Goal: Information Seeking & Learning: Check status

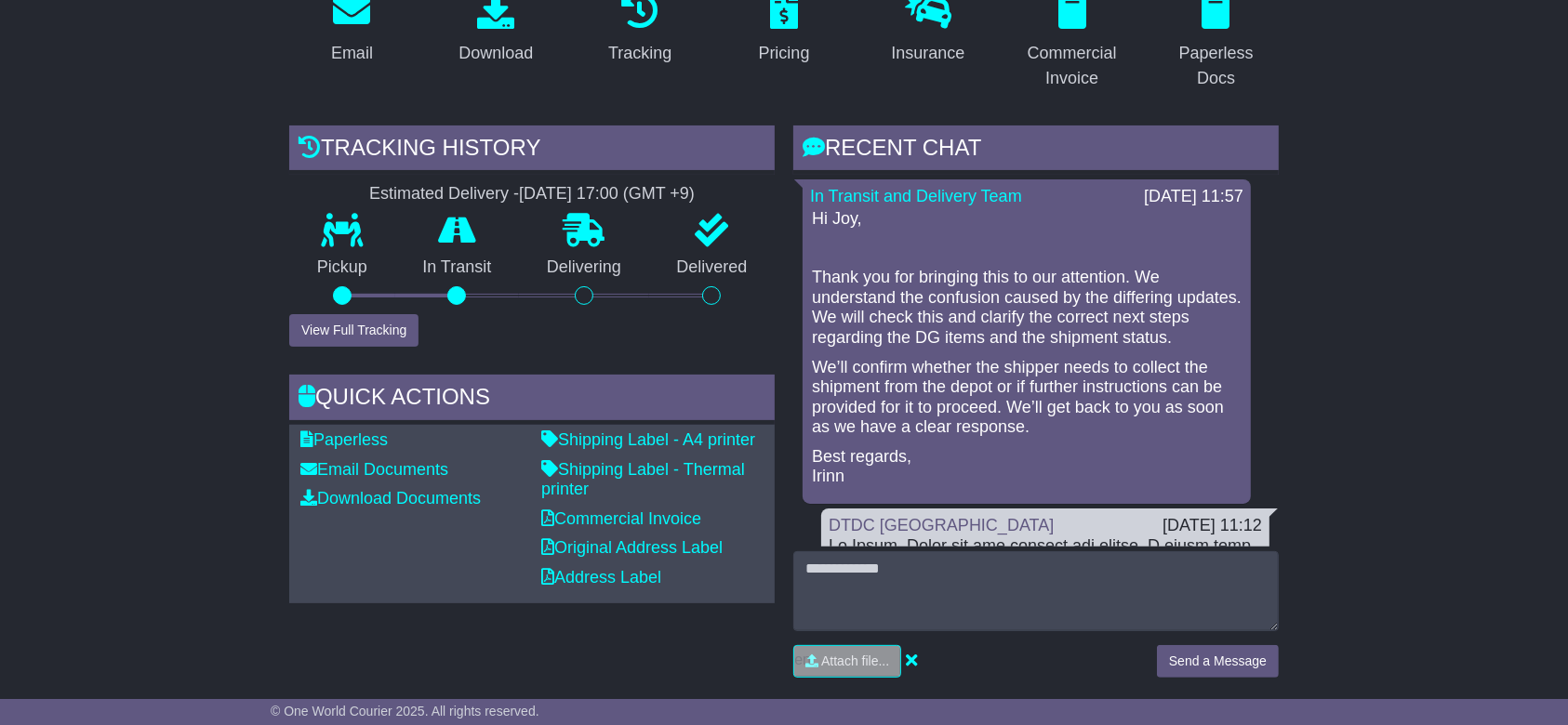
scroll to position [124, 0]
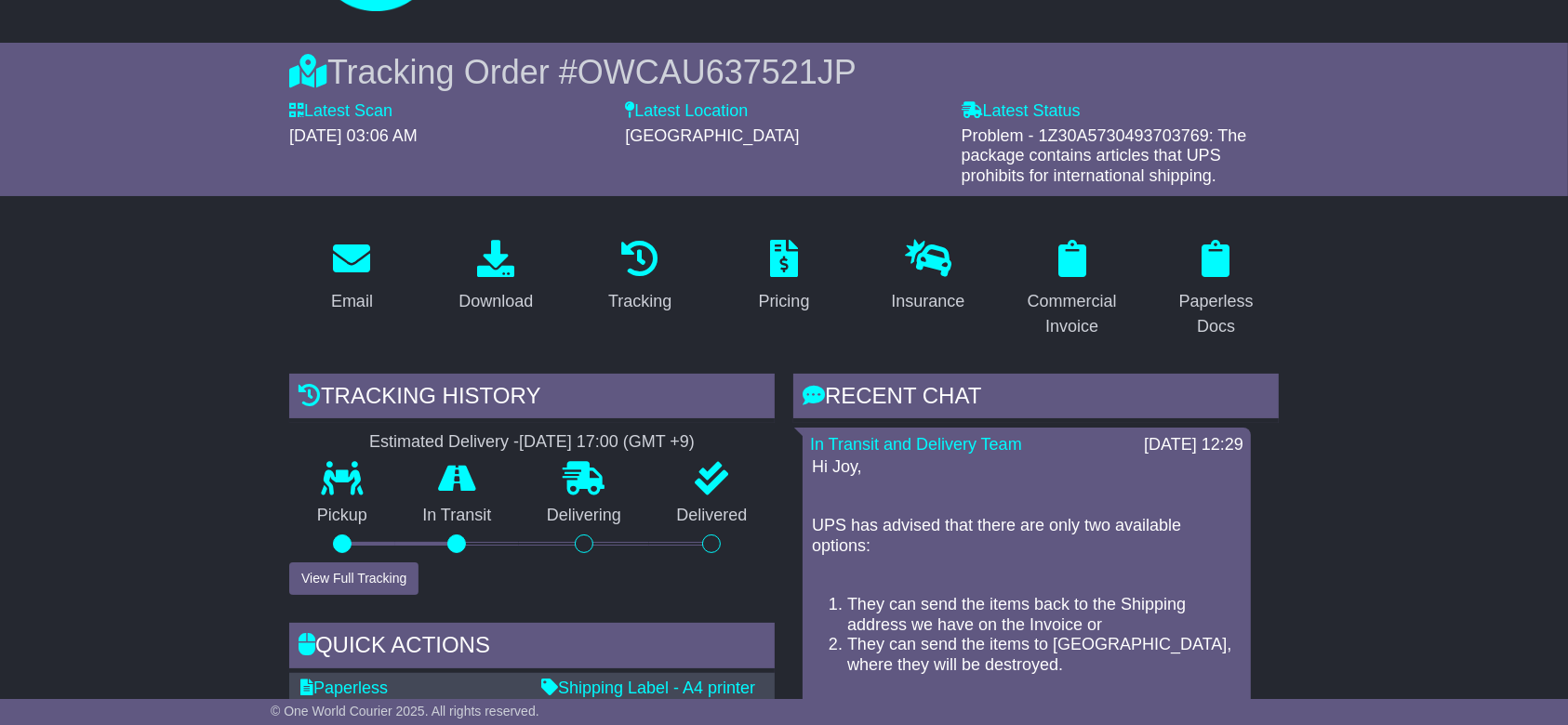
drag, startPoint x: 170, startPoint y: 475, endPoint x: 219, endPoint y: 475, distance: 49.0
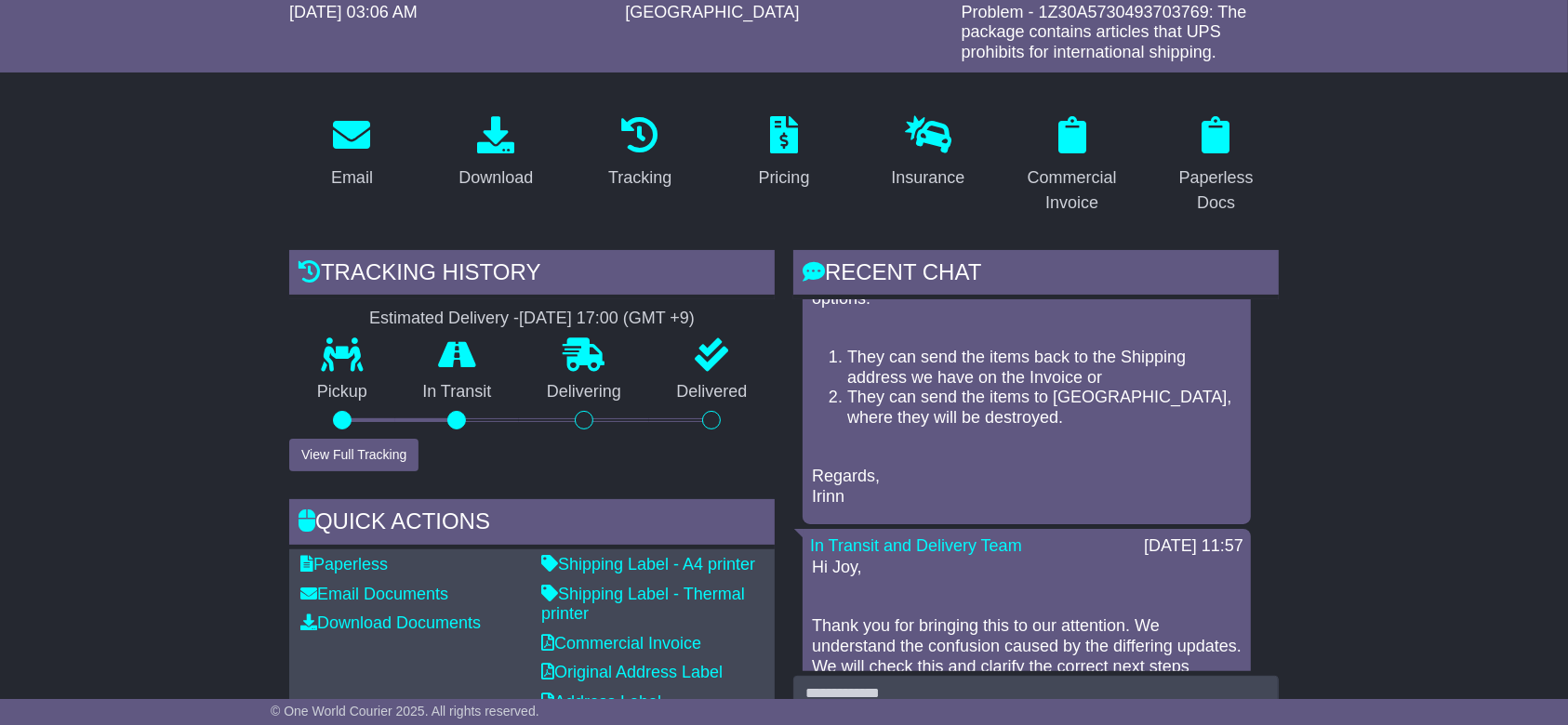
scroll to position [496, 0]
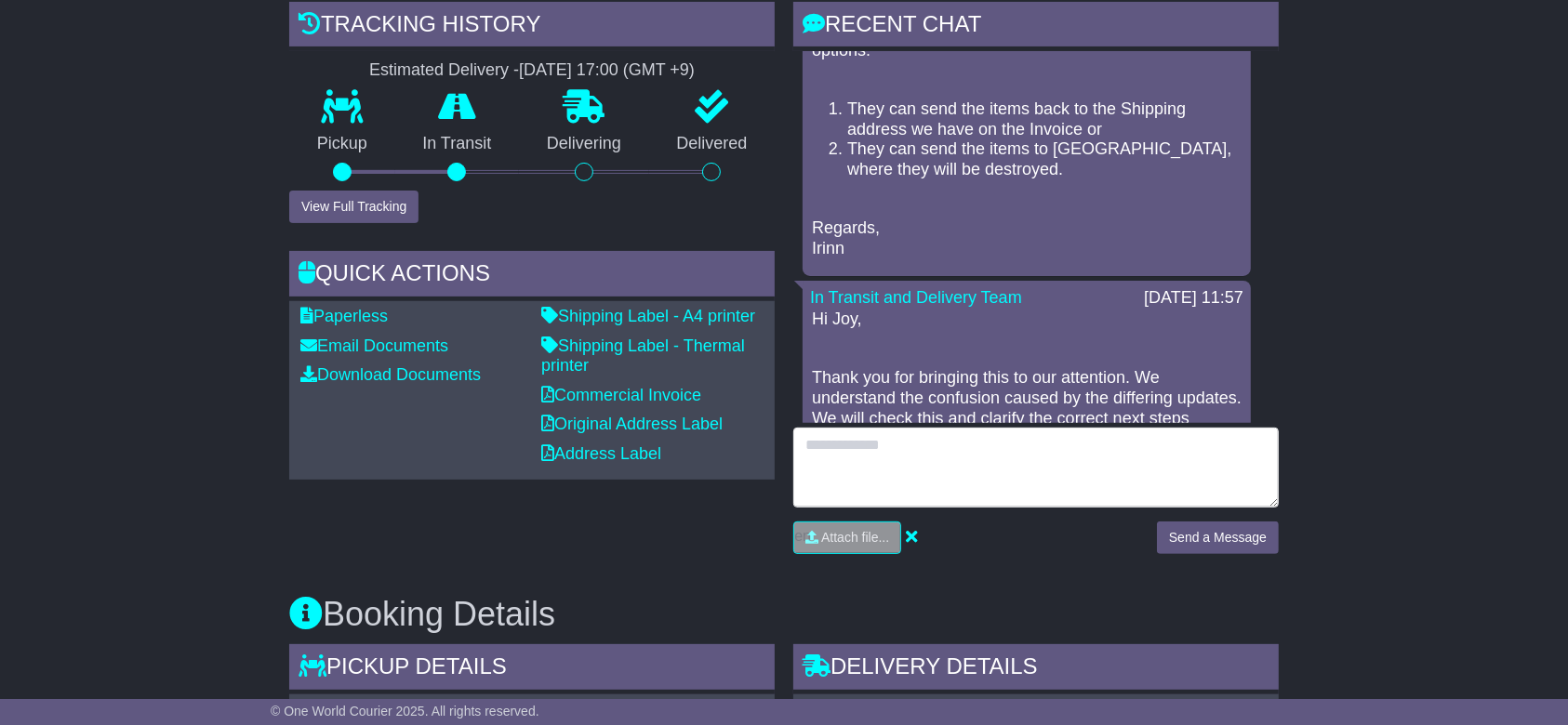
click at [940, 463] on textarea at bounding box center [1035, 467] width 485 height 80
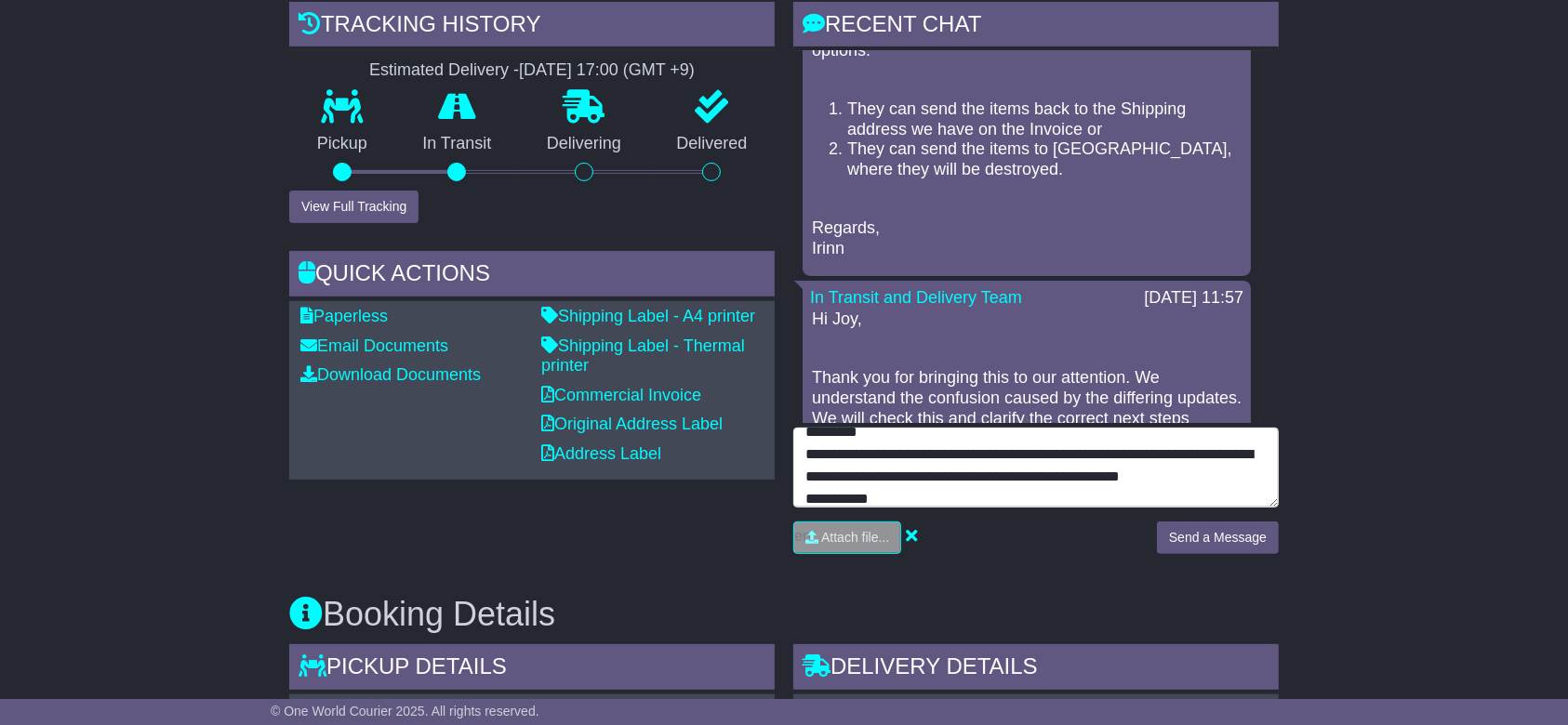
scroll to position [35, 0]
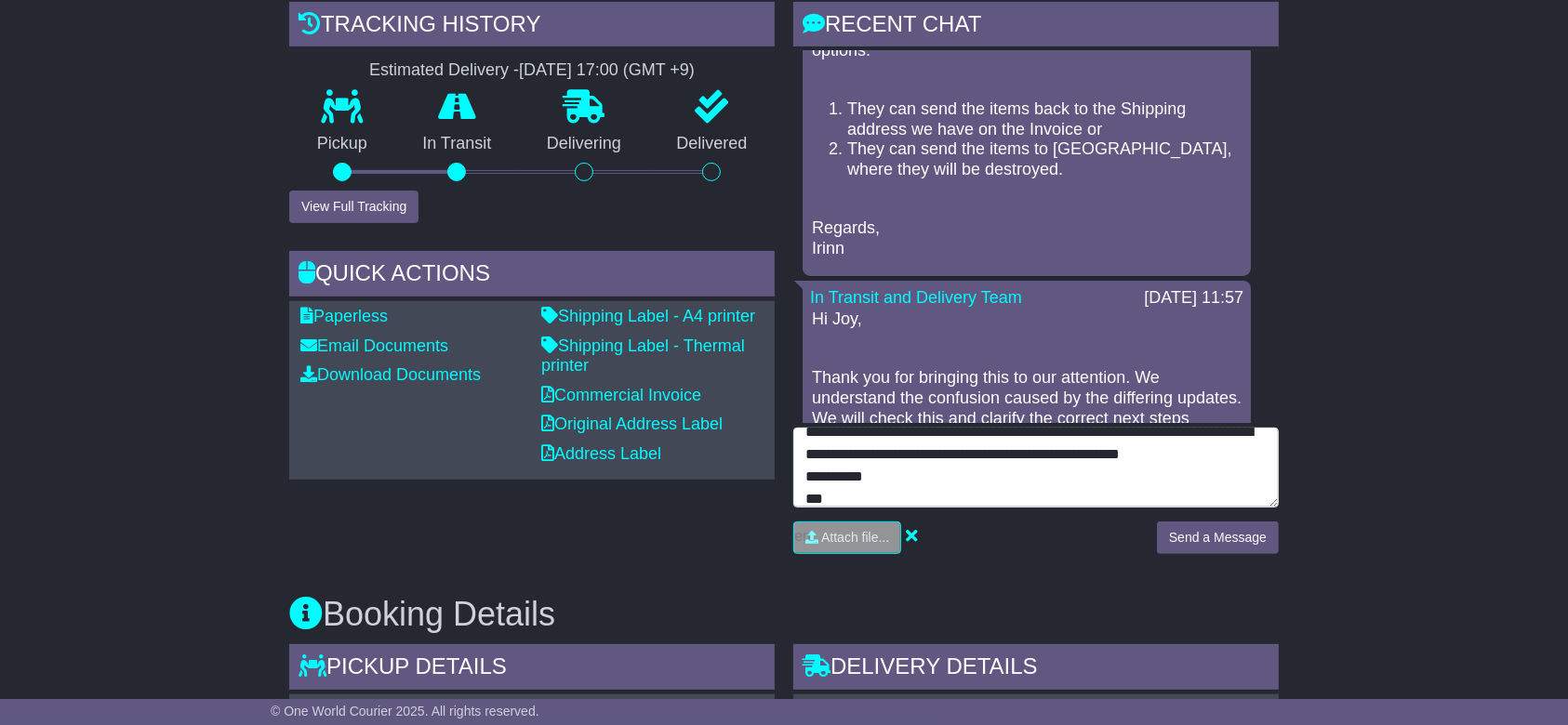
type textarea "**********"
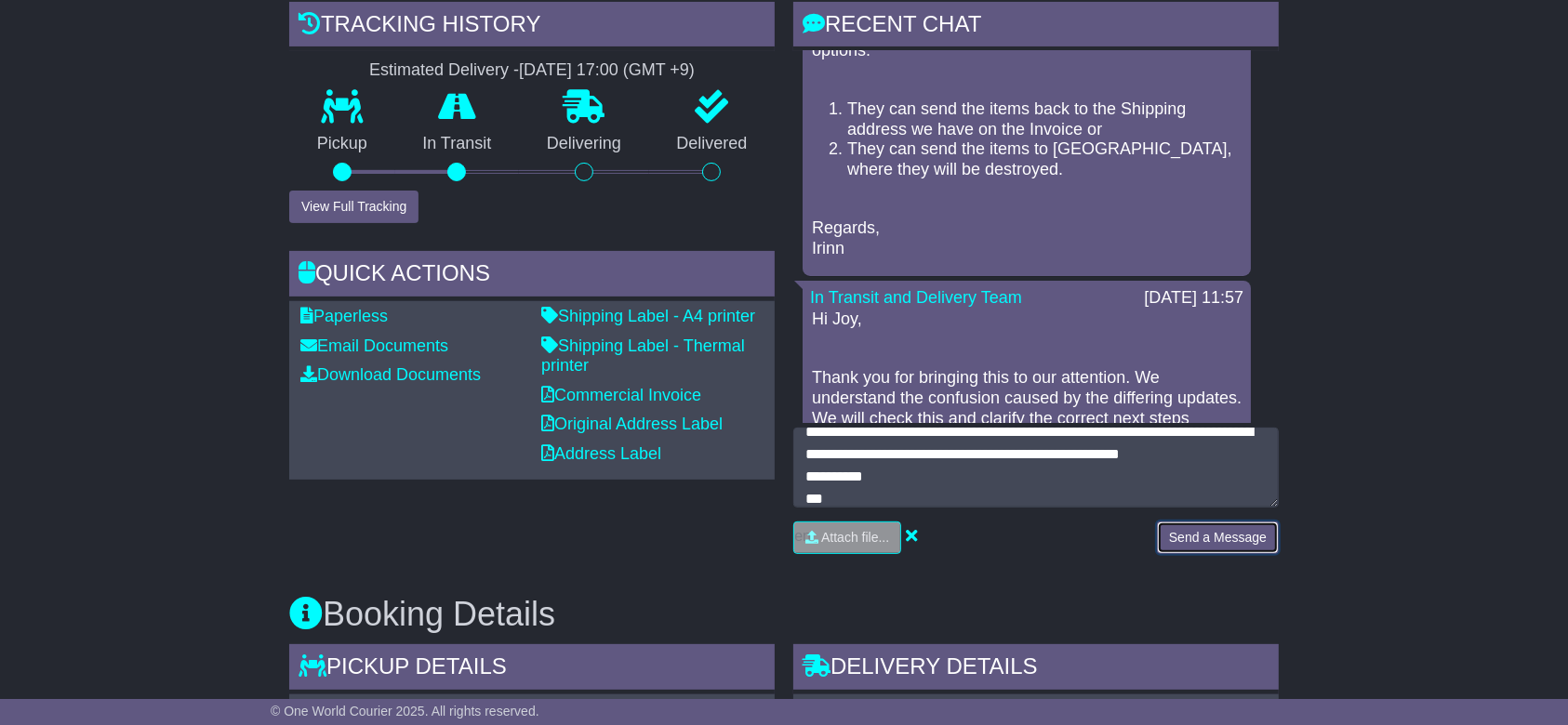
click at [1219, 530] on button "Send a Message" at bounding box center [1218, 537] width 122 height 32
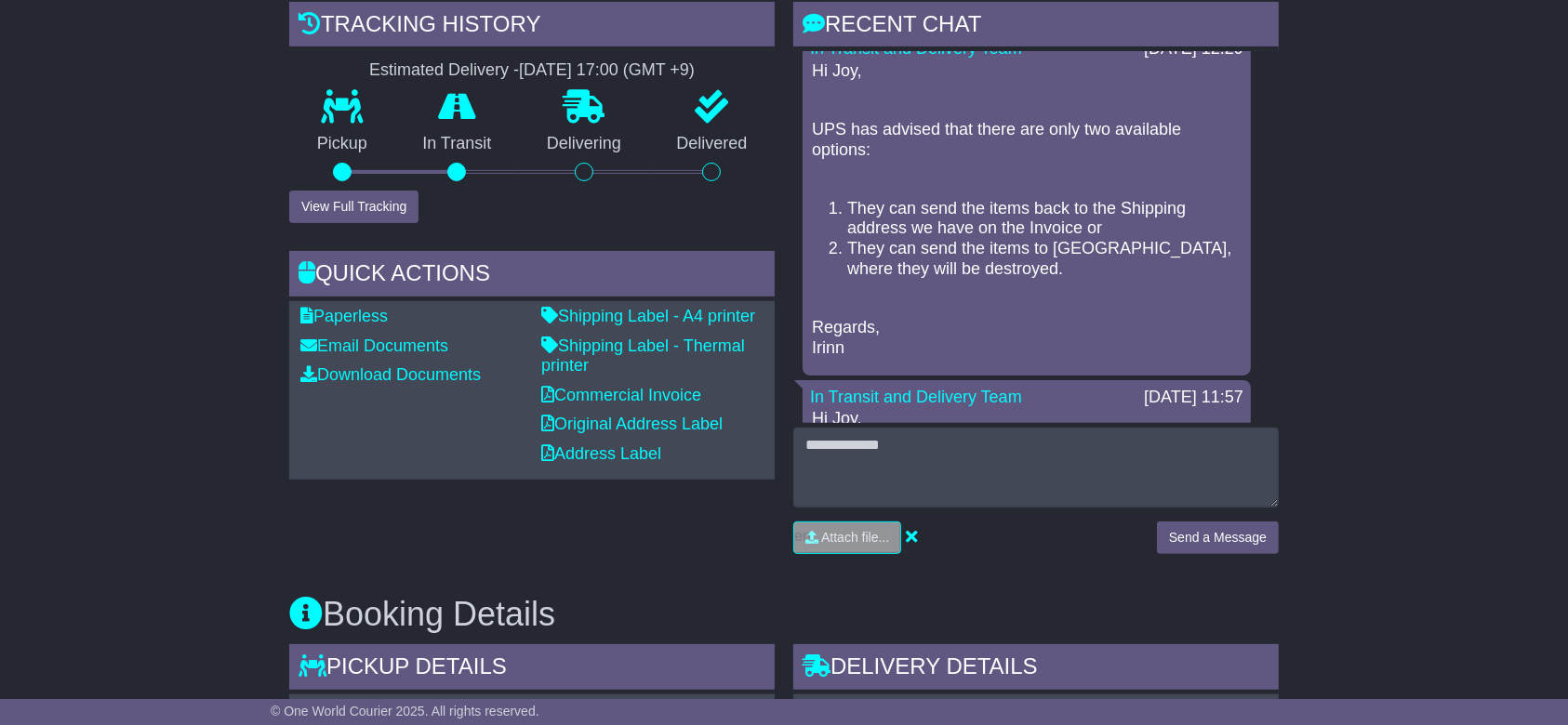
scroll to position [125, 0]
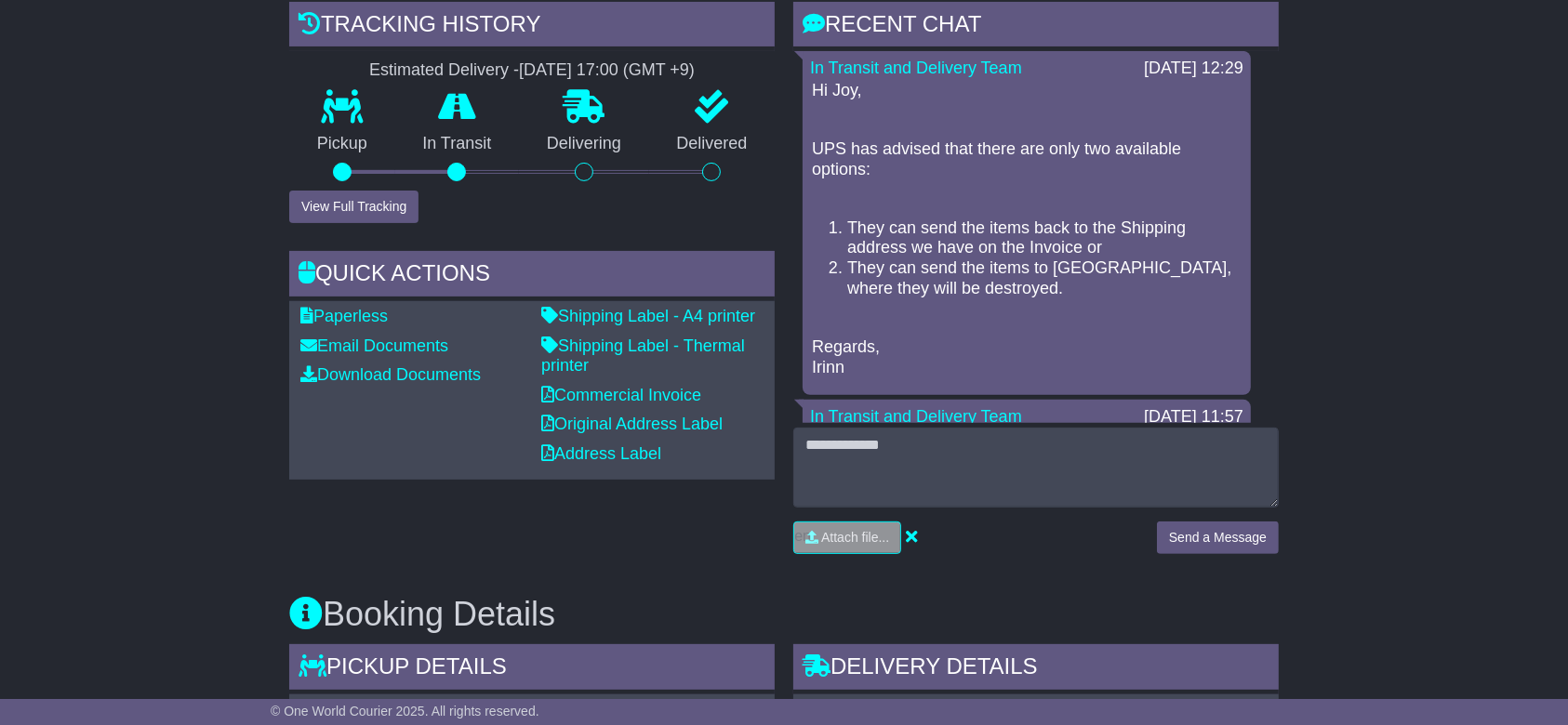
drag, startPoint x: 1362, startPoint y: 258, endPoint x: 1066, endPoint y: 341, distance: 307.4
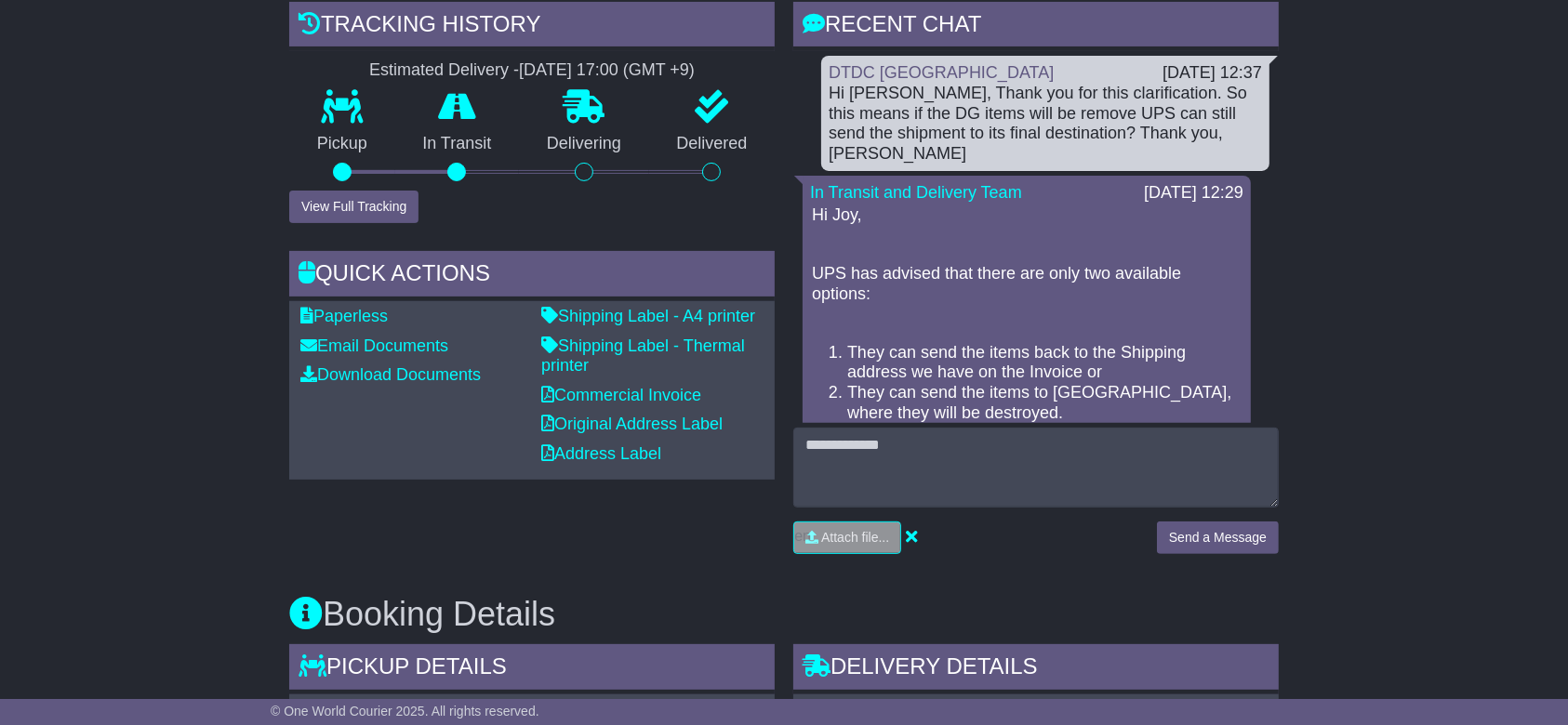
scroll to position [372, 0]
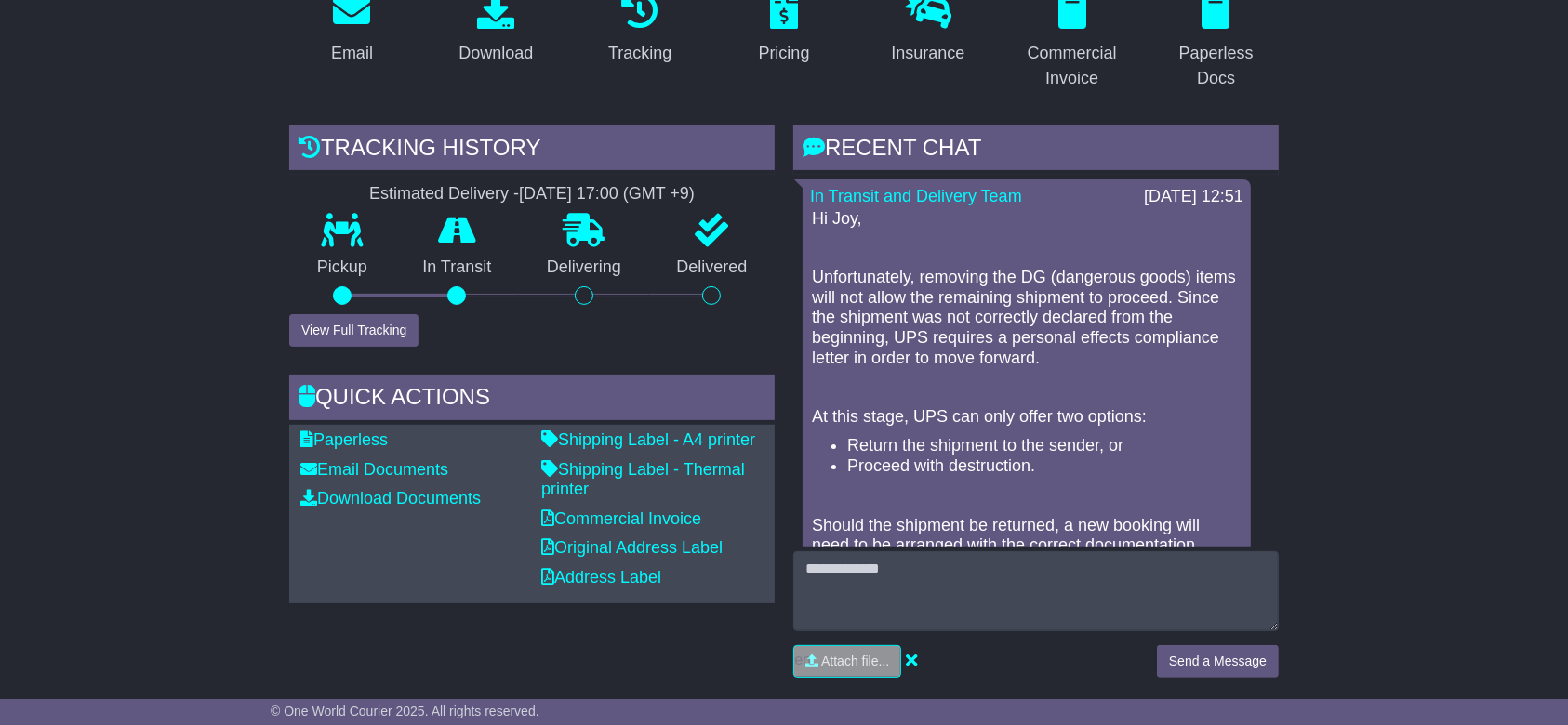
scroll to position [39, 0]
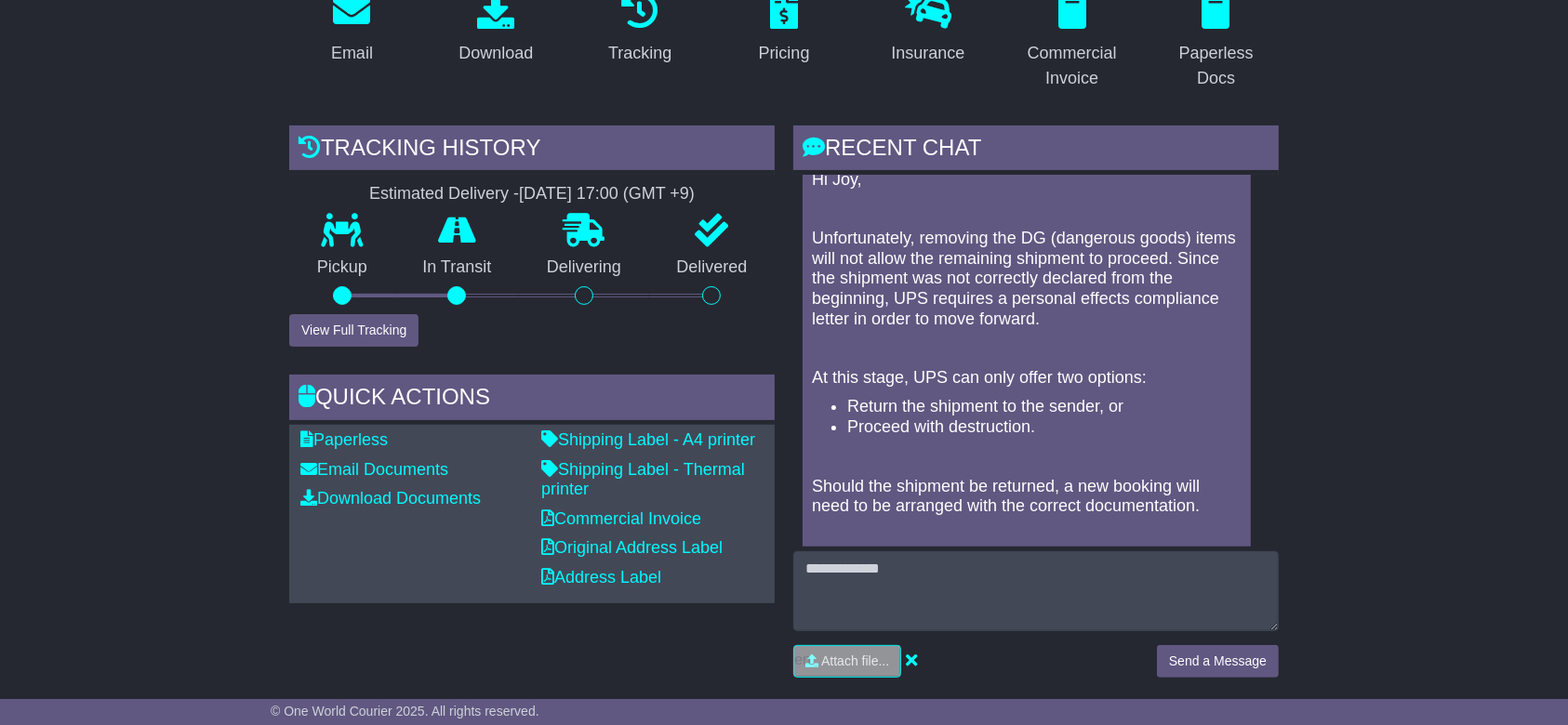
click at [1282, 194] on div "RECENT CHAT Loading... No messages In Transit and Delivery Team [DATE] 12:51 Hi…" at bounding box center [1036, 409] width 504 height 568
click at [1283, 201] on div "RECENT CHAT Loading... No messages In Transit and Delivery Team [DATE] 12:51 Hi…" at bounding box center [1036, 409] width 504 height 568
click at [1283, 203] on div "RECENT CHAT Loading... No messages In Transit and Delivery Team 28 Aug 2025 12:…" at bounding box center [1036, 409] width 504 height 568
click at [1283, 204] on div "RECENT CHAT Loading... No messages In Transit and Delivery Team 28 Aug 2025 12:…" at bounding box center [1036, 409] width 504 height 568
click at [1056, 299] on p "Unfortunately, removing the DG (dangerous goods) items will not allow the remai…" at bounding box center [1026, 279] width 430 height 100
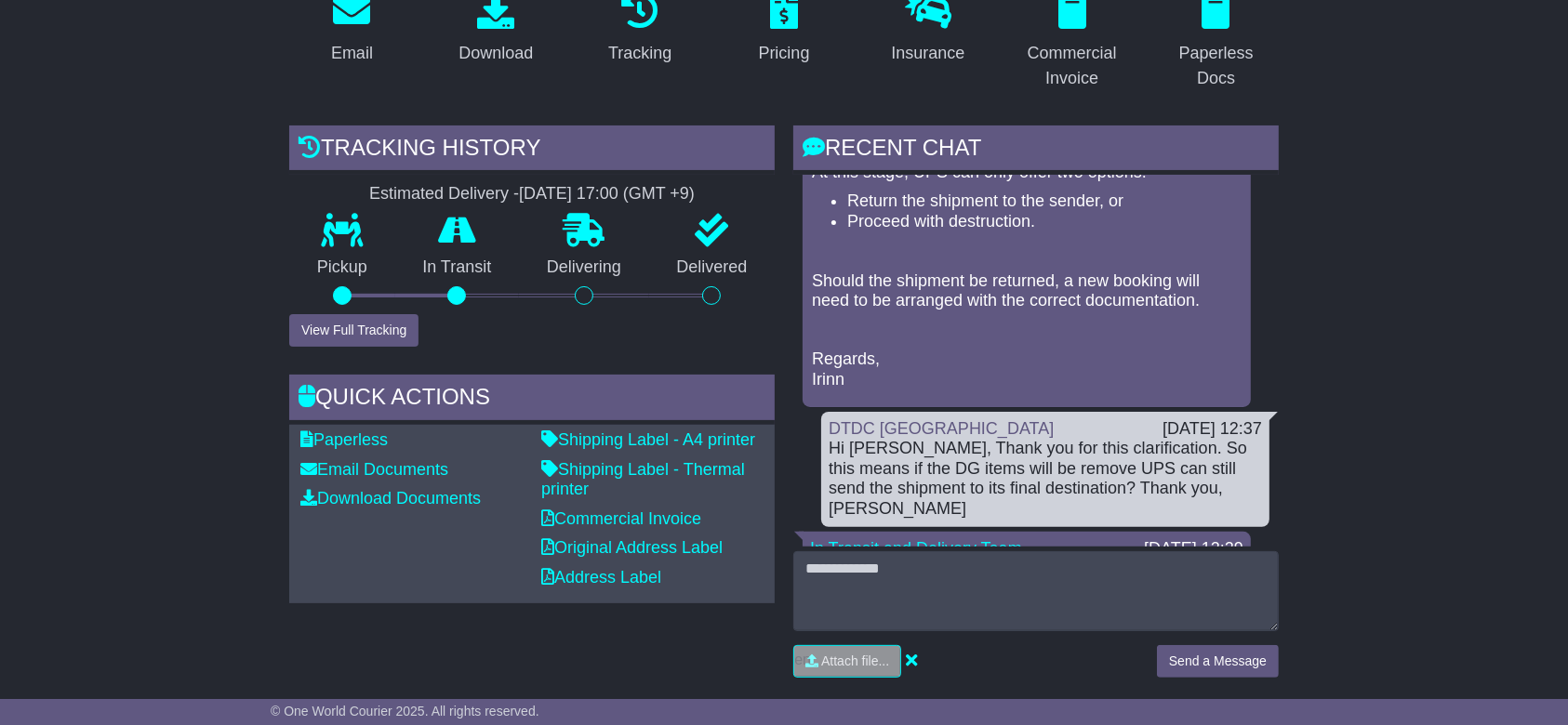
scroll to position [247, 0]
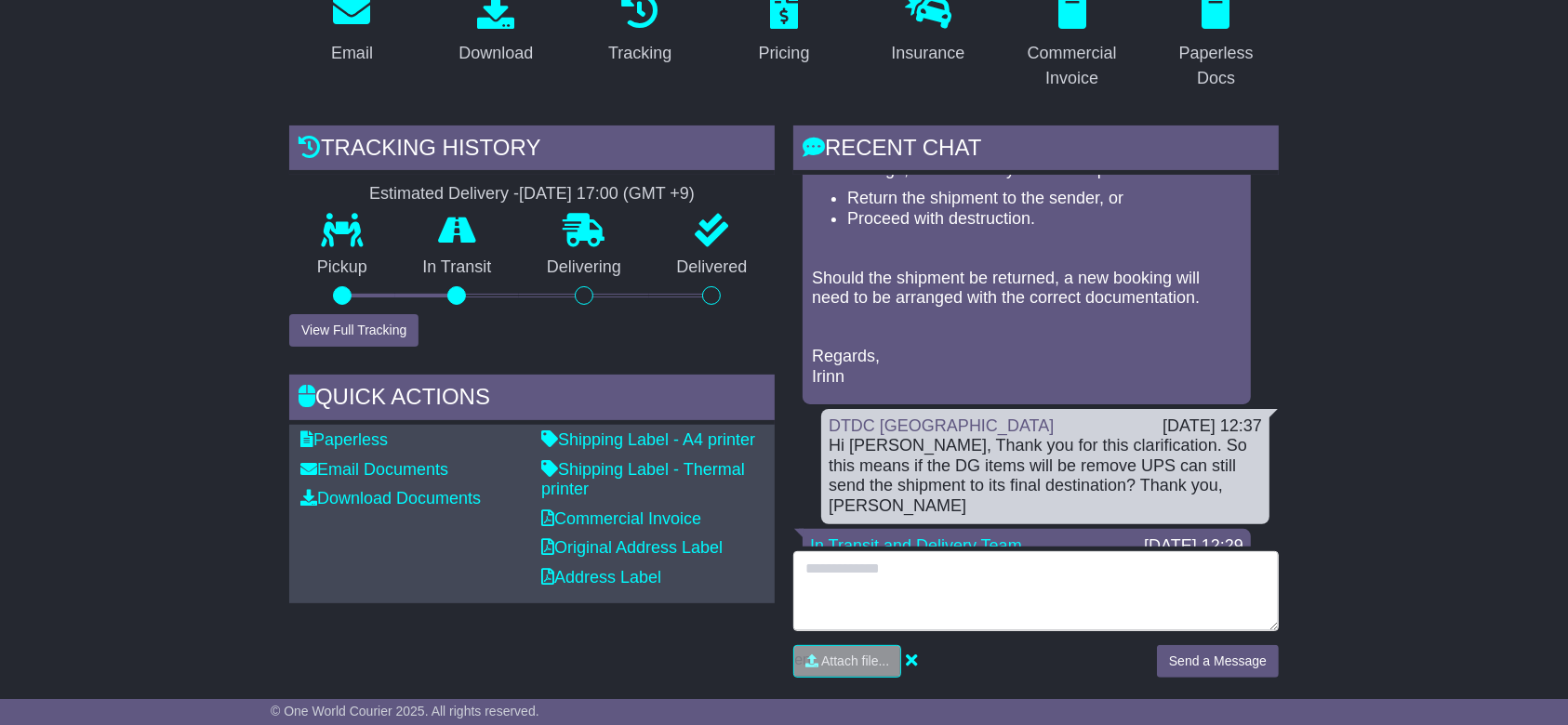
click at [883, 593] on textarea at bounding box center [1035, 591] width 485 height 80
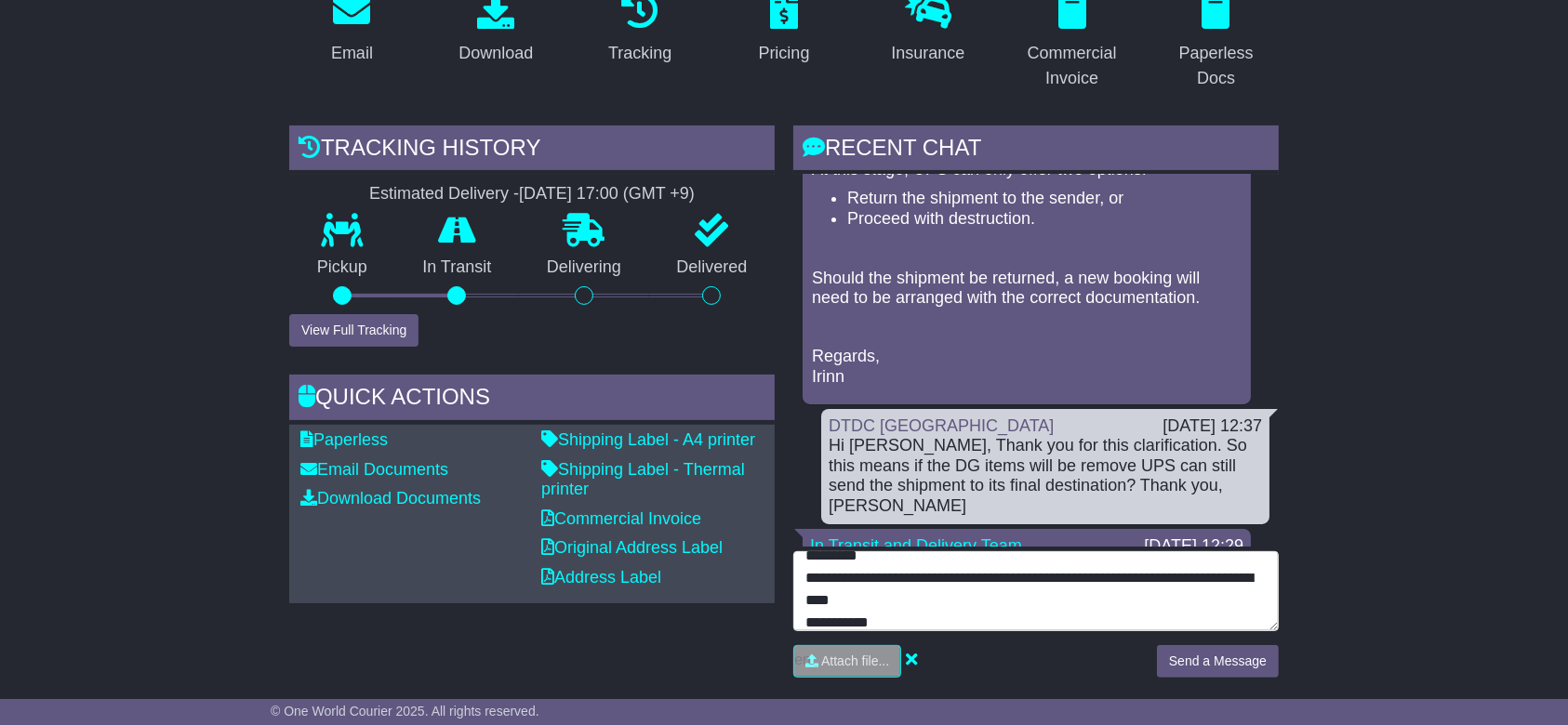
scroll to position [35, 0]
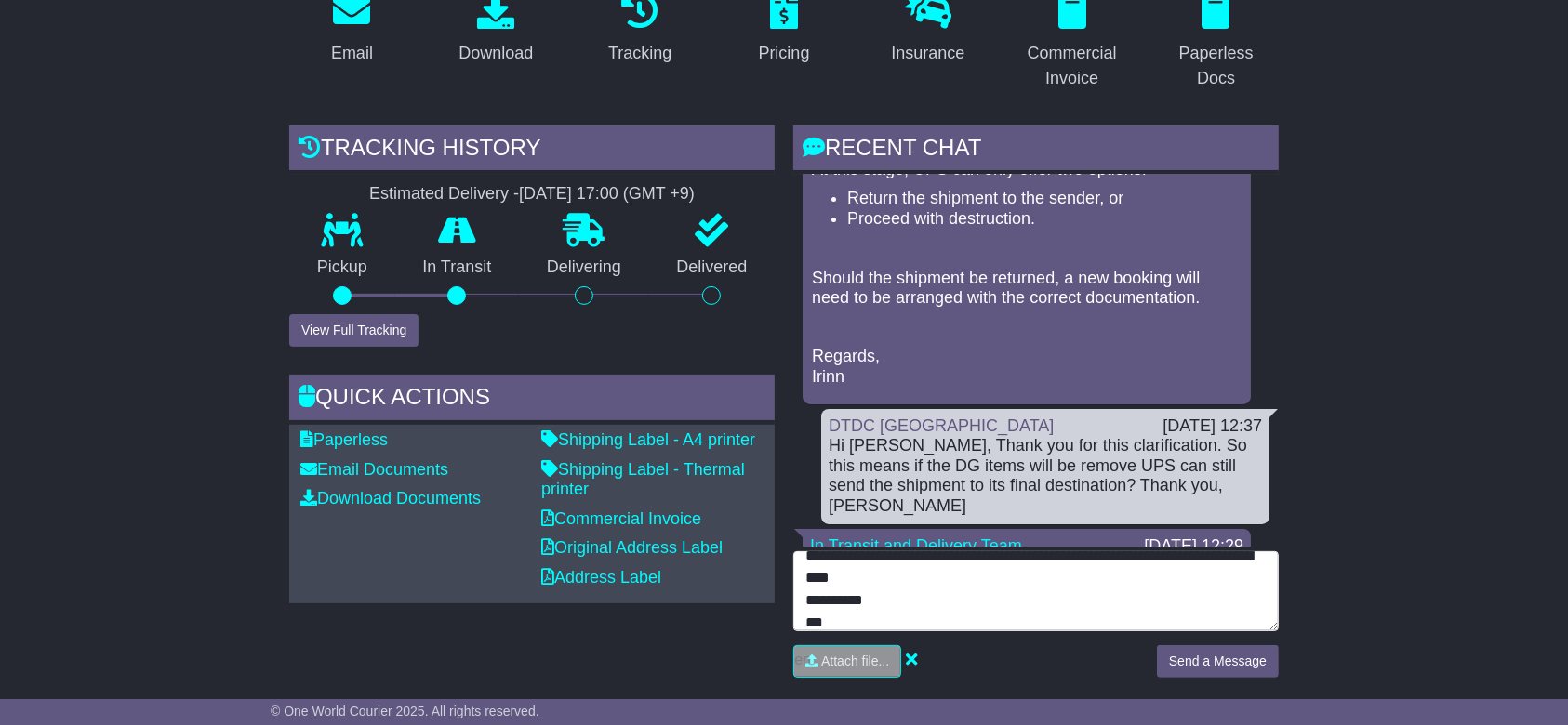
type textarea "**********"
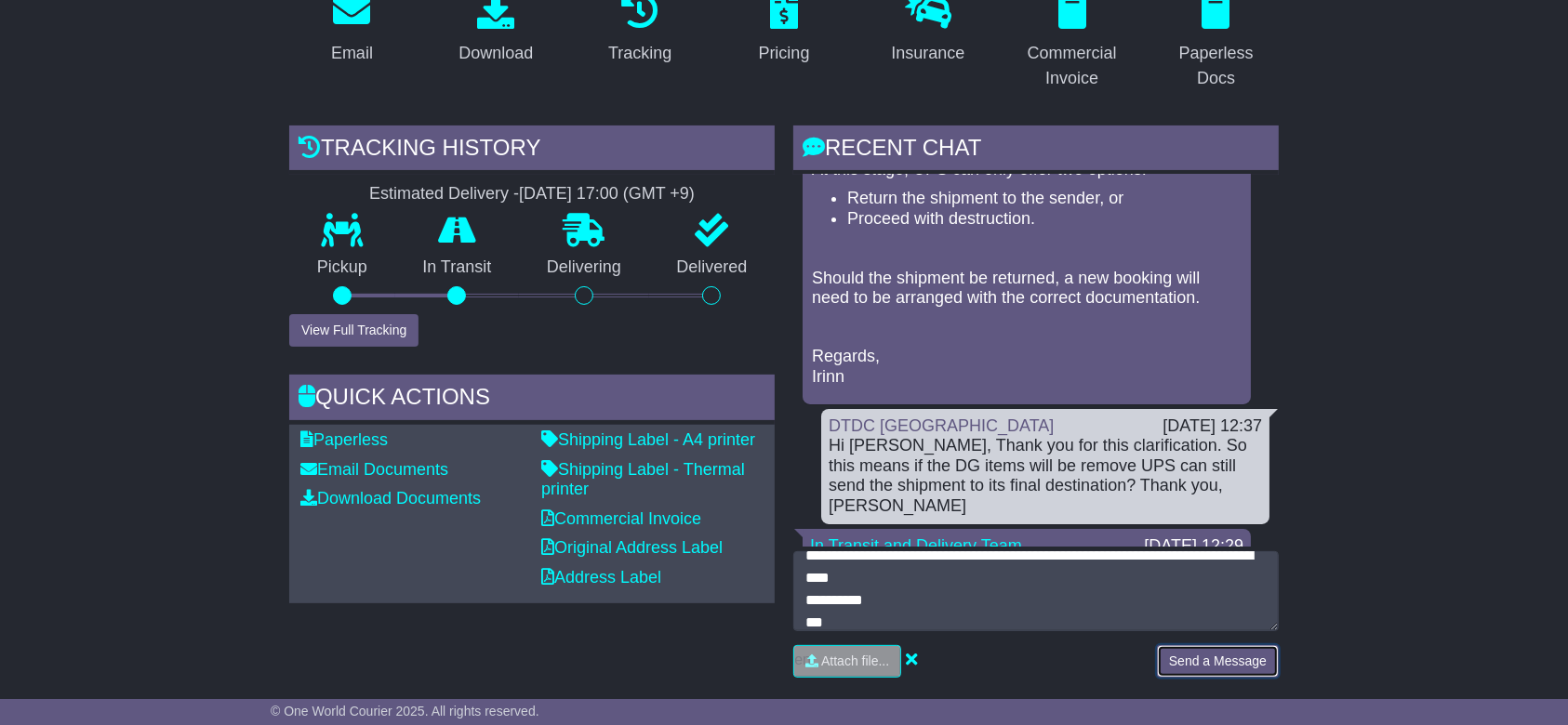
click at [1218, 651] on button "Send a Message" at bounding box center [1218, 661] width 122 height 32
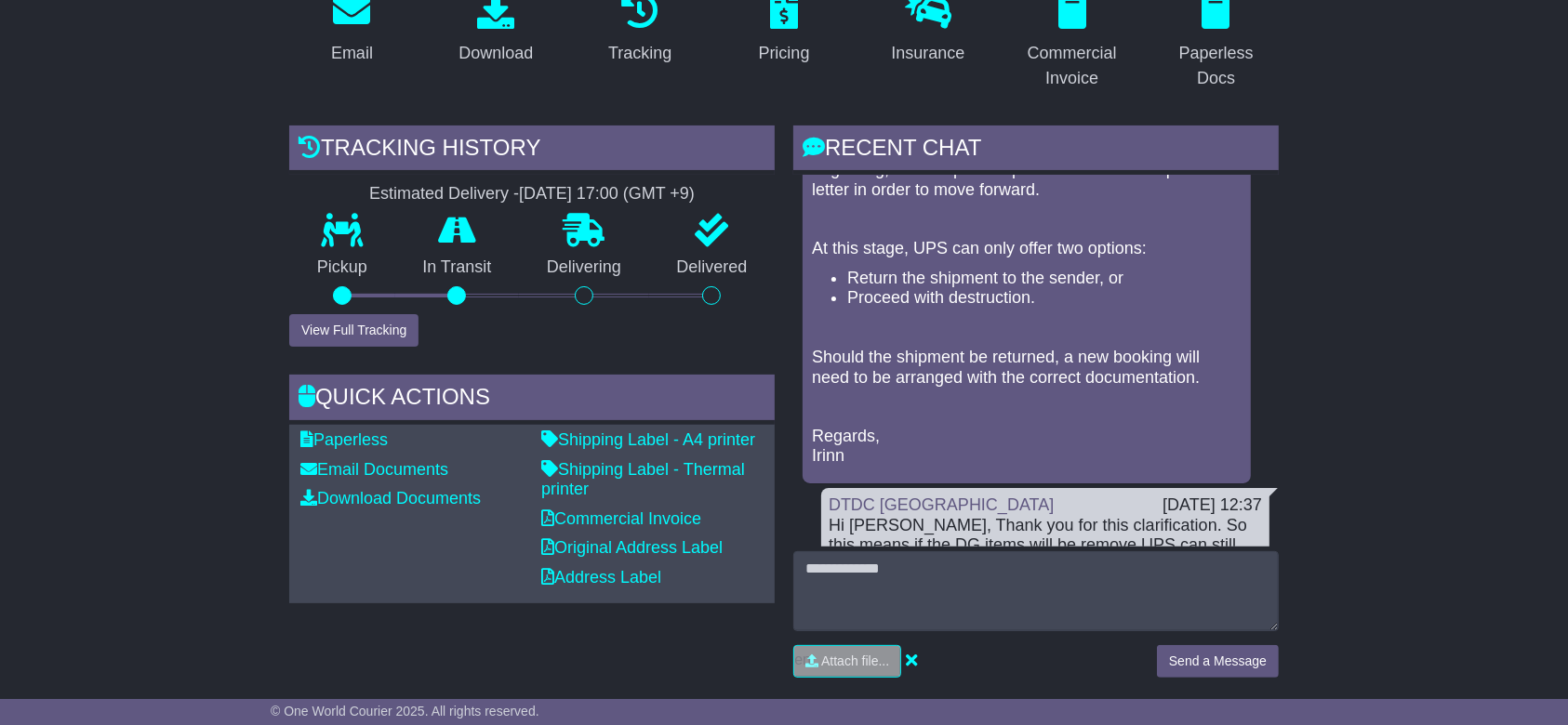
scroll to position [247, 0]
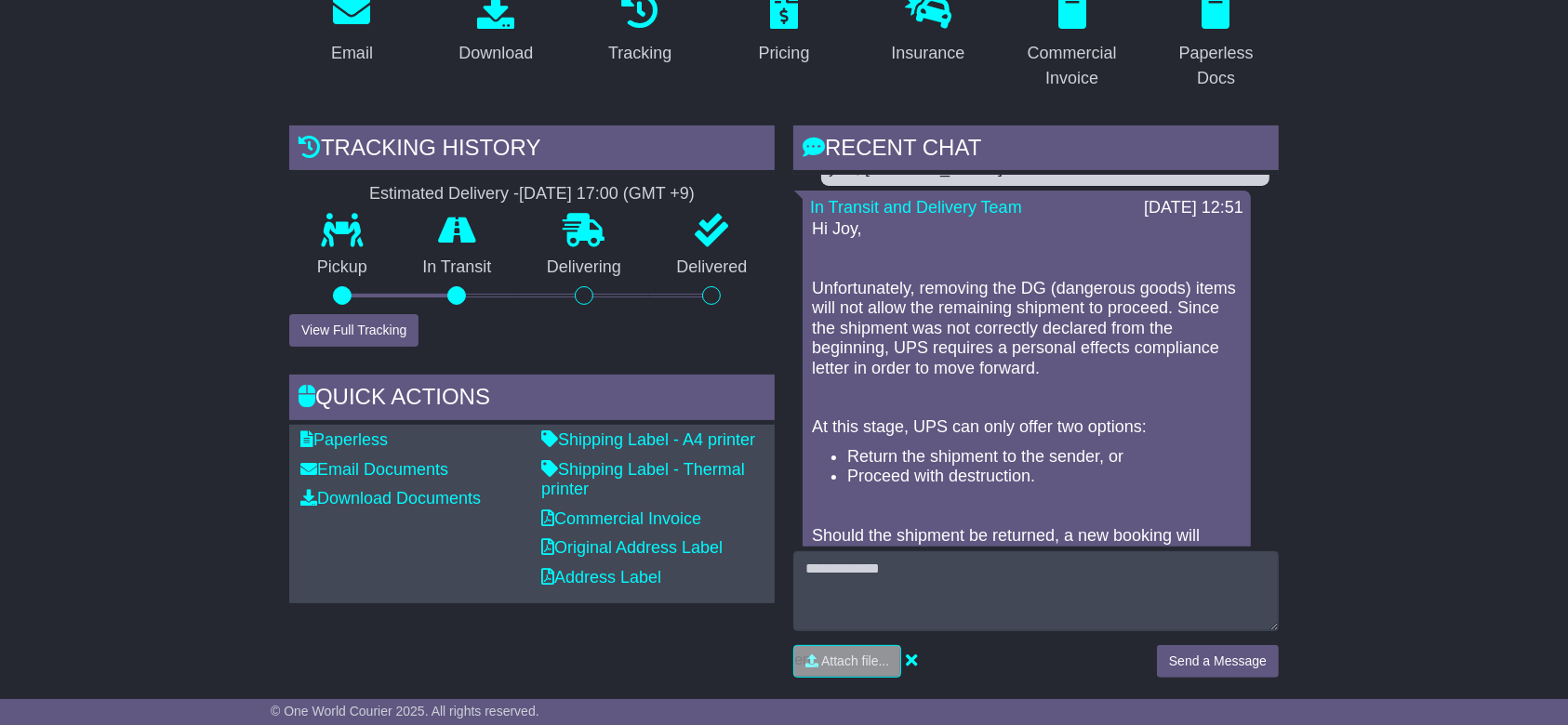
scroll to position [0, 0]
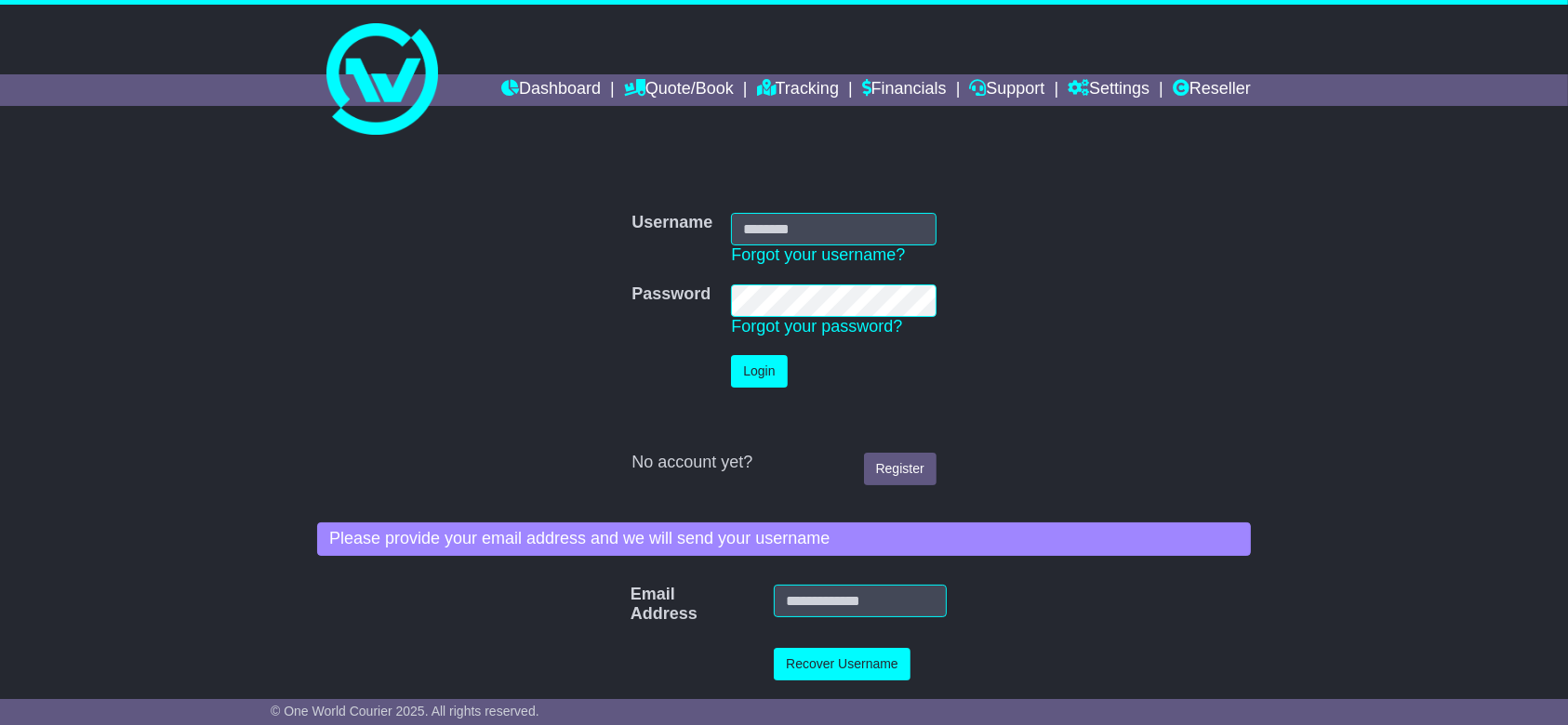
click at [876, 223] on input "Username" at bounding box center [833, 228] width 205 height 32
type input "**********"
click at [749, 373] on button "Login" at bounding box center [758, 371] width 56 height 32
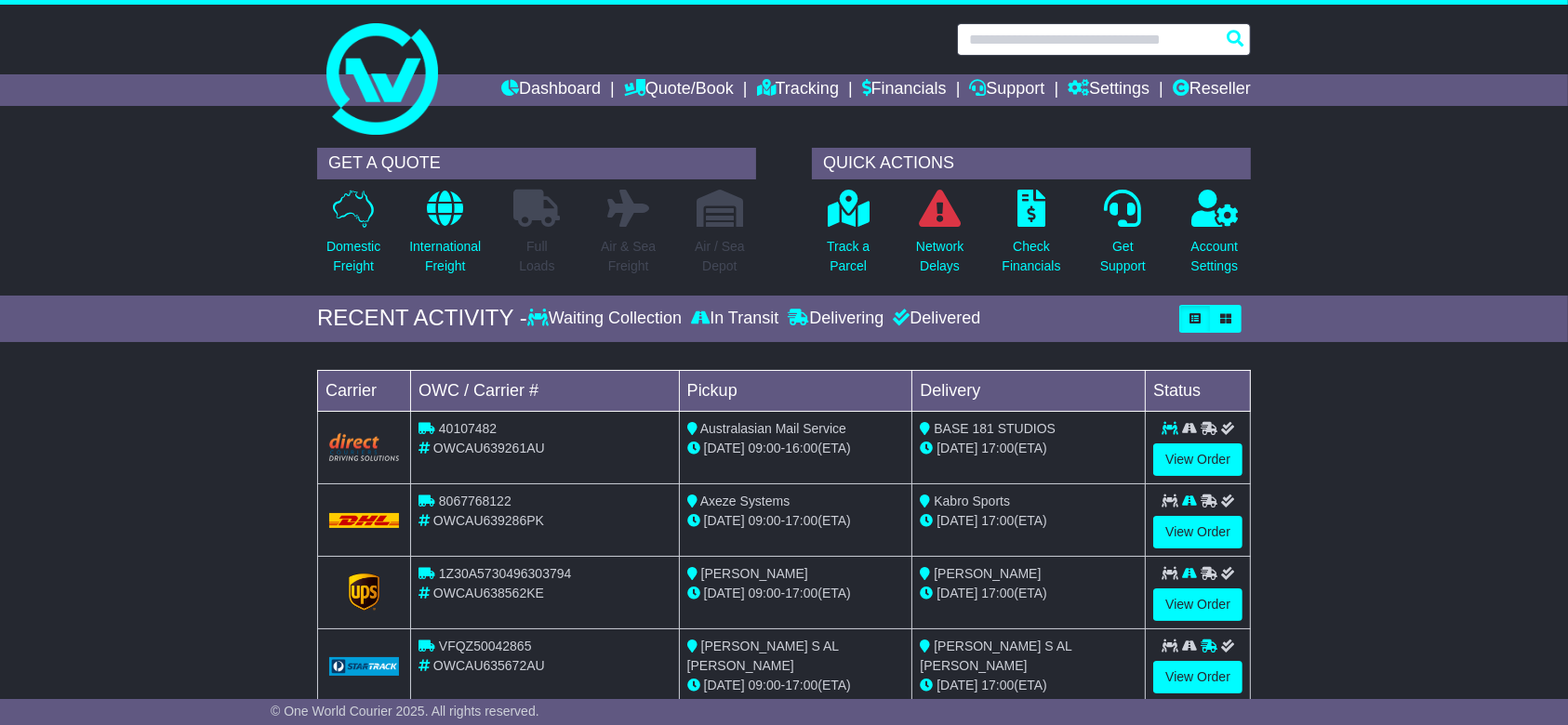
click at [1066, 33] on input "text" at bounding box center [1104, 39] width 294 height 32
paste input "**********"
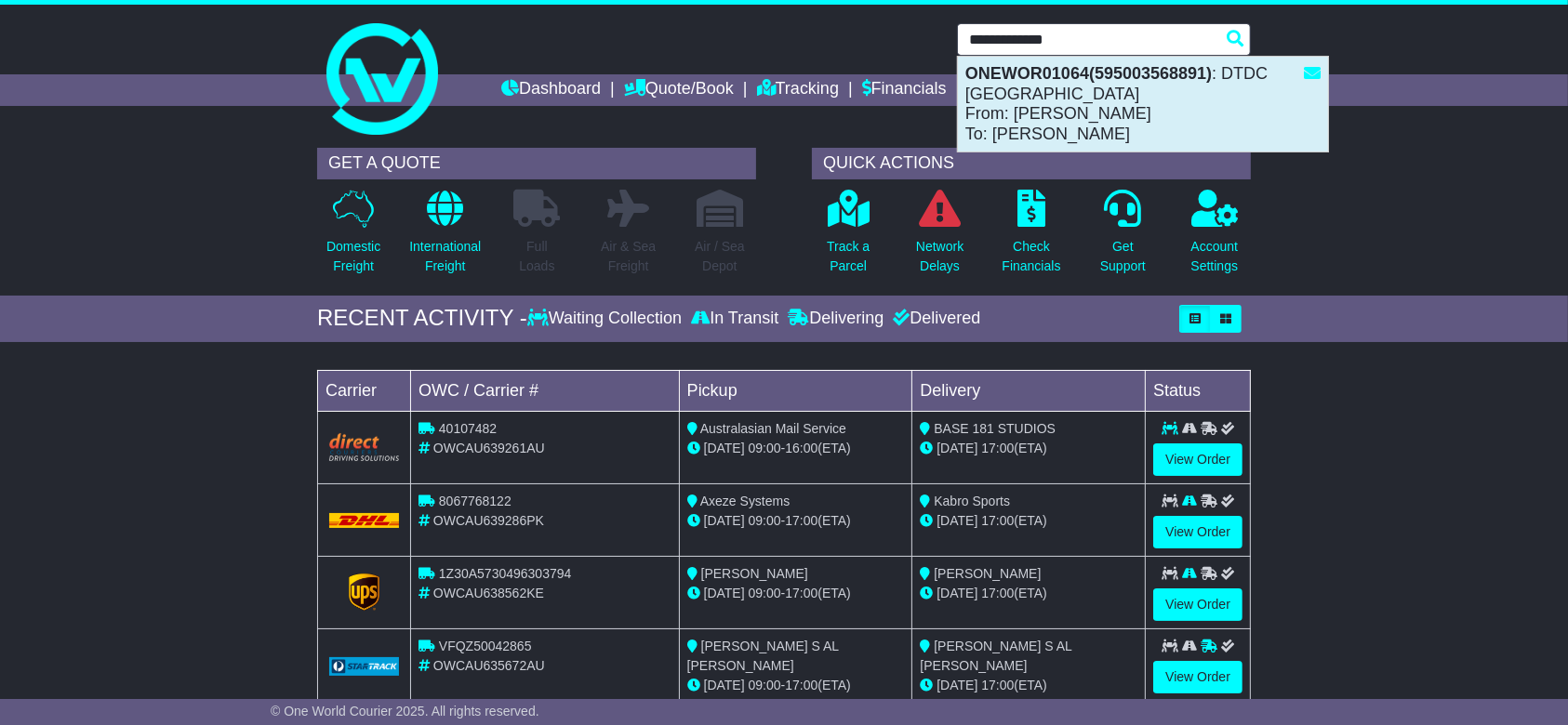
click at [1146, 129] on div "ONEWOR01064(595003568891) : DTDC Australia From: Shiela Maralit To: Rizza Moral…" at bounding box center [1143, 104] width 370 height 94
type input "**********"
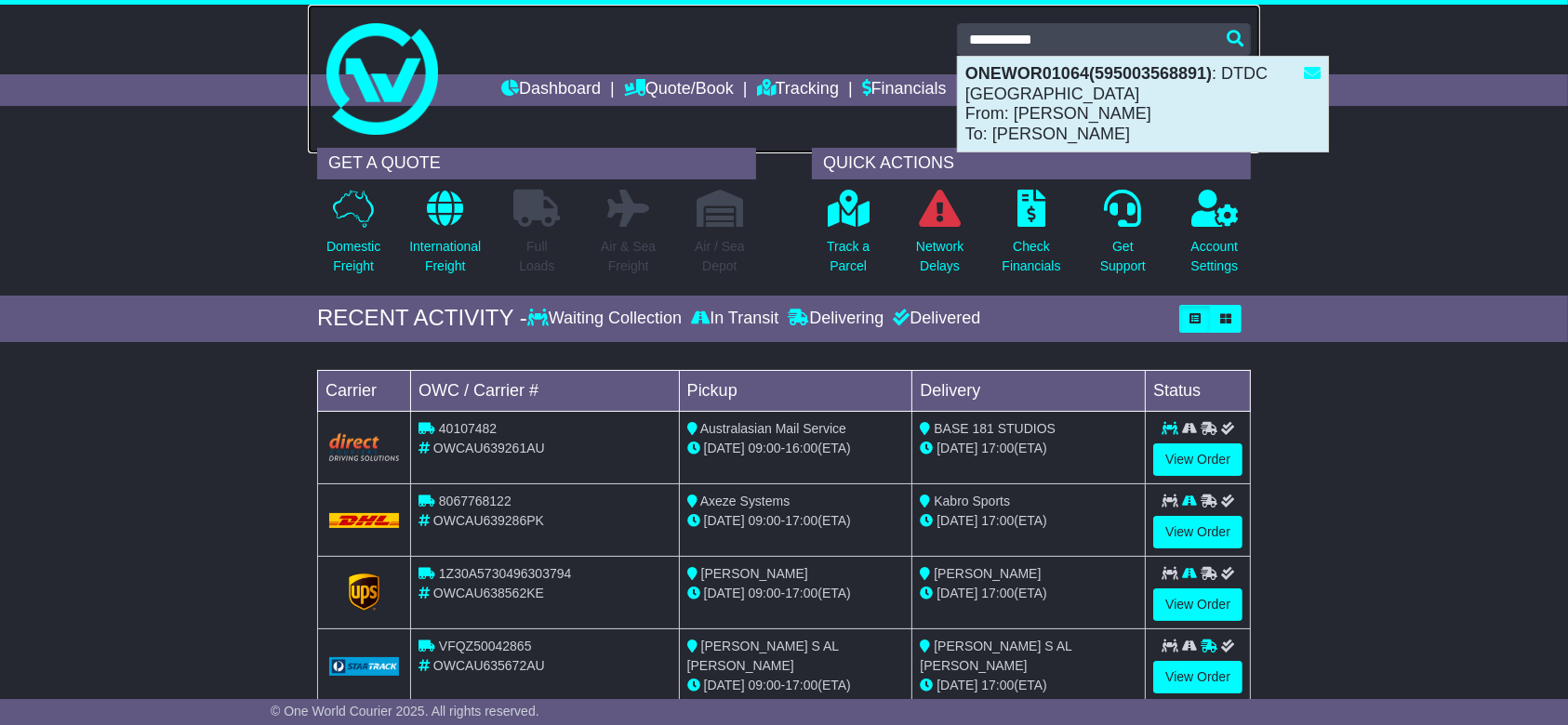
click at [1146, 129] on link at bounding box center [784, 79] width 952 height 149
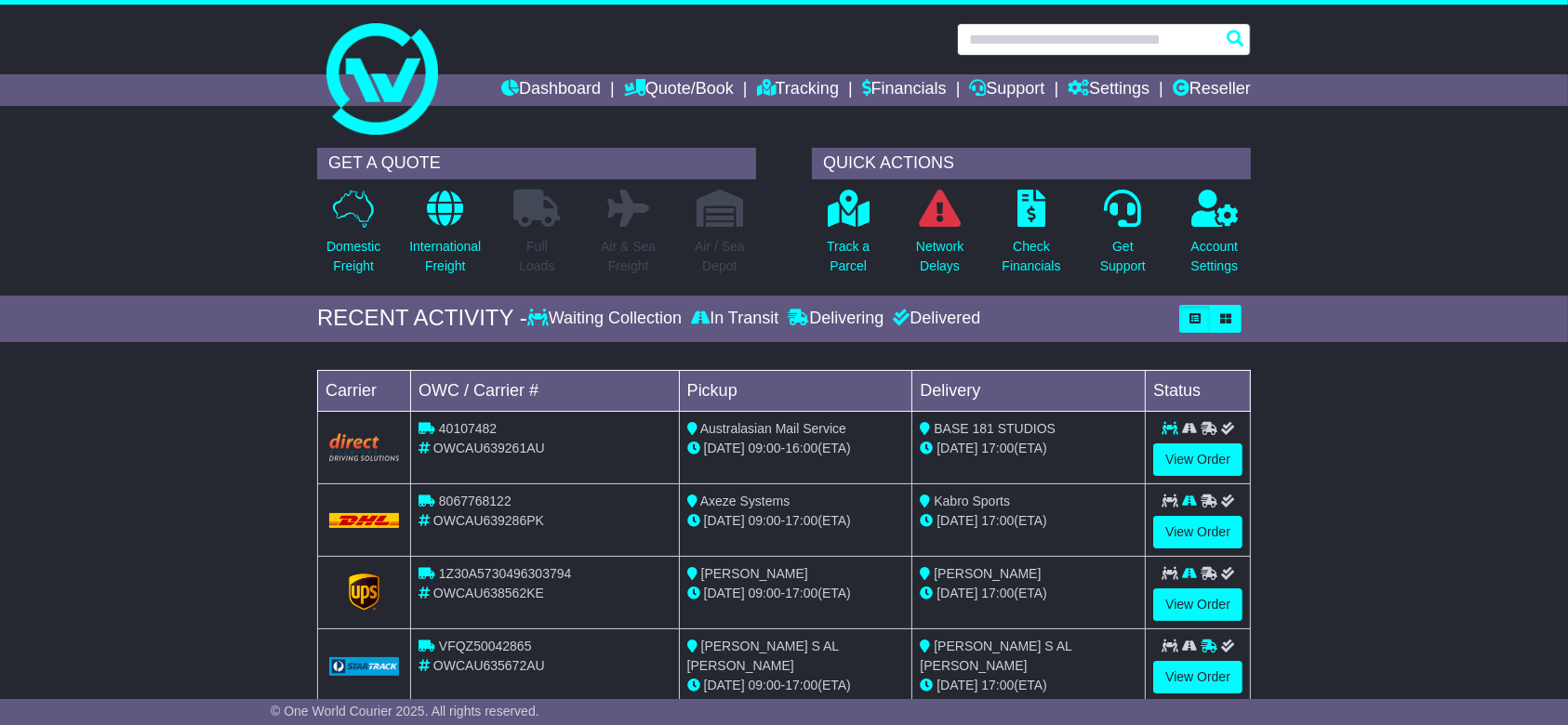
click at [1054, 36] on input "text" at bounding box center [1104, 39] width 294 height 32
paste input "**********"
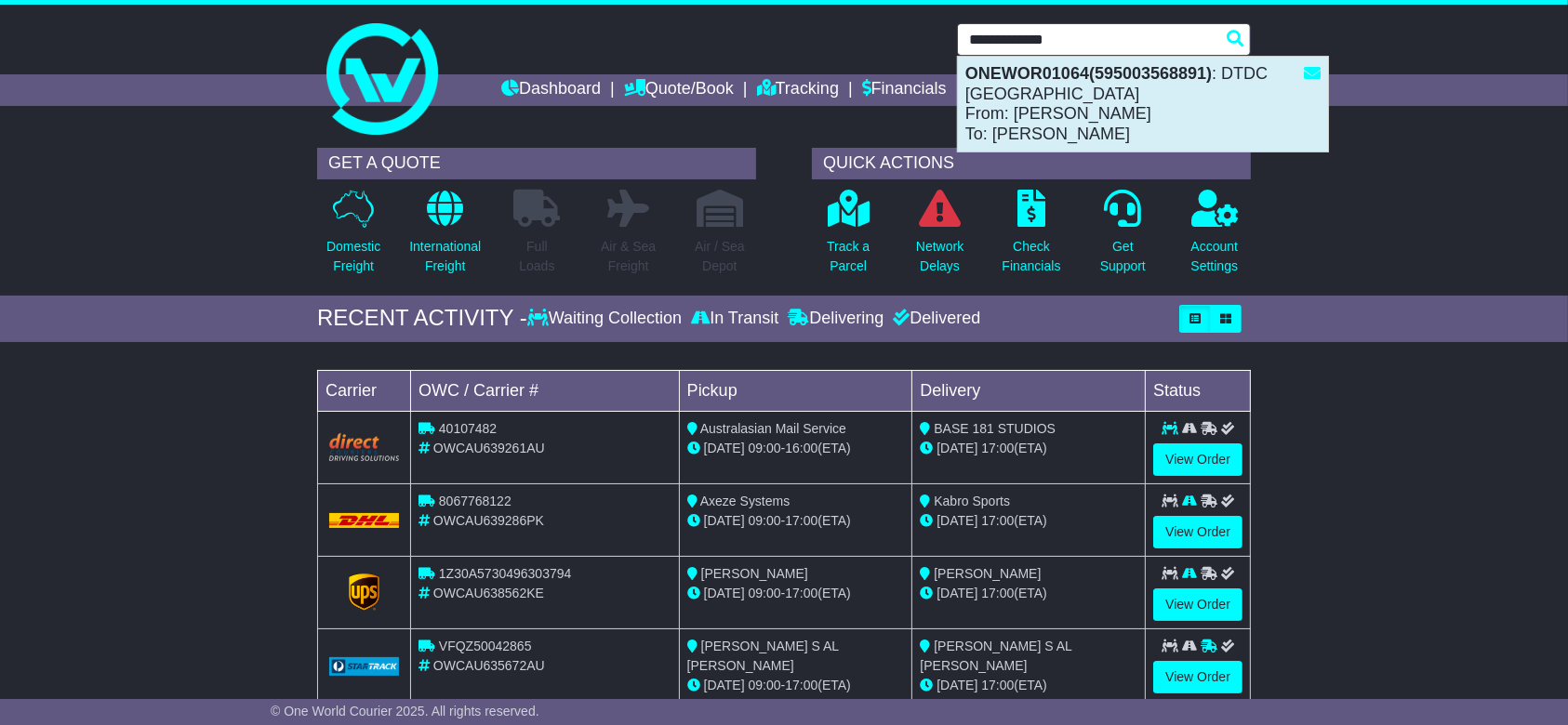
click at [1128, 97] on div "ONEWOR01064(595003568891) : DTDC Australia From: Shiela Maralit To: Rizza Moral…" at bounding box center [1143, 104] width 370 height 94
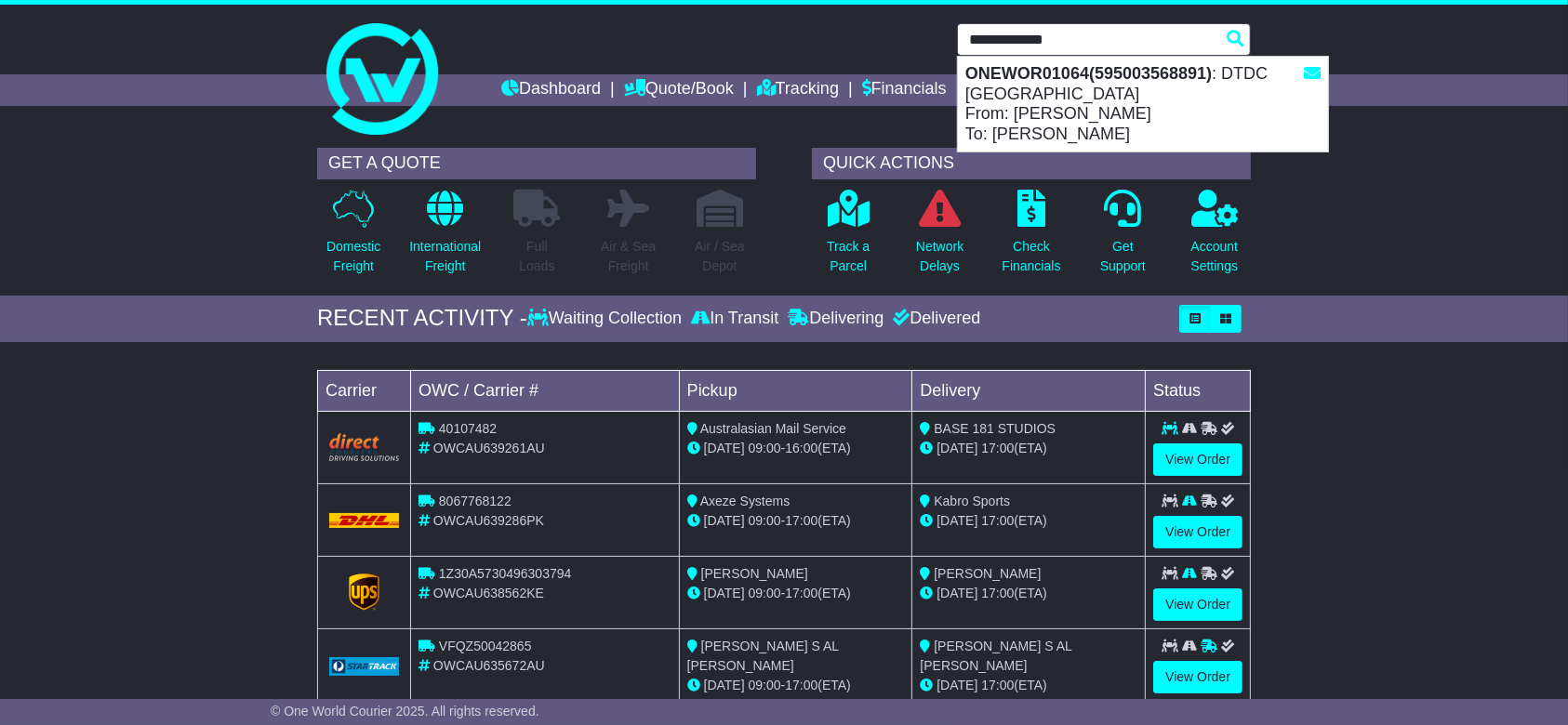
type input "**********"
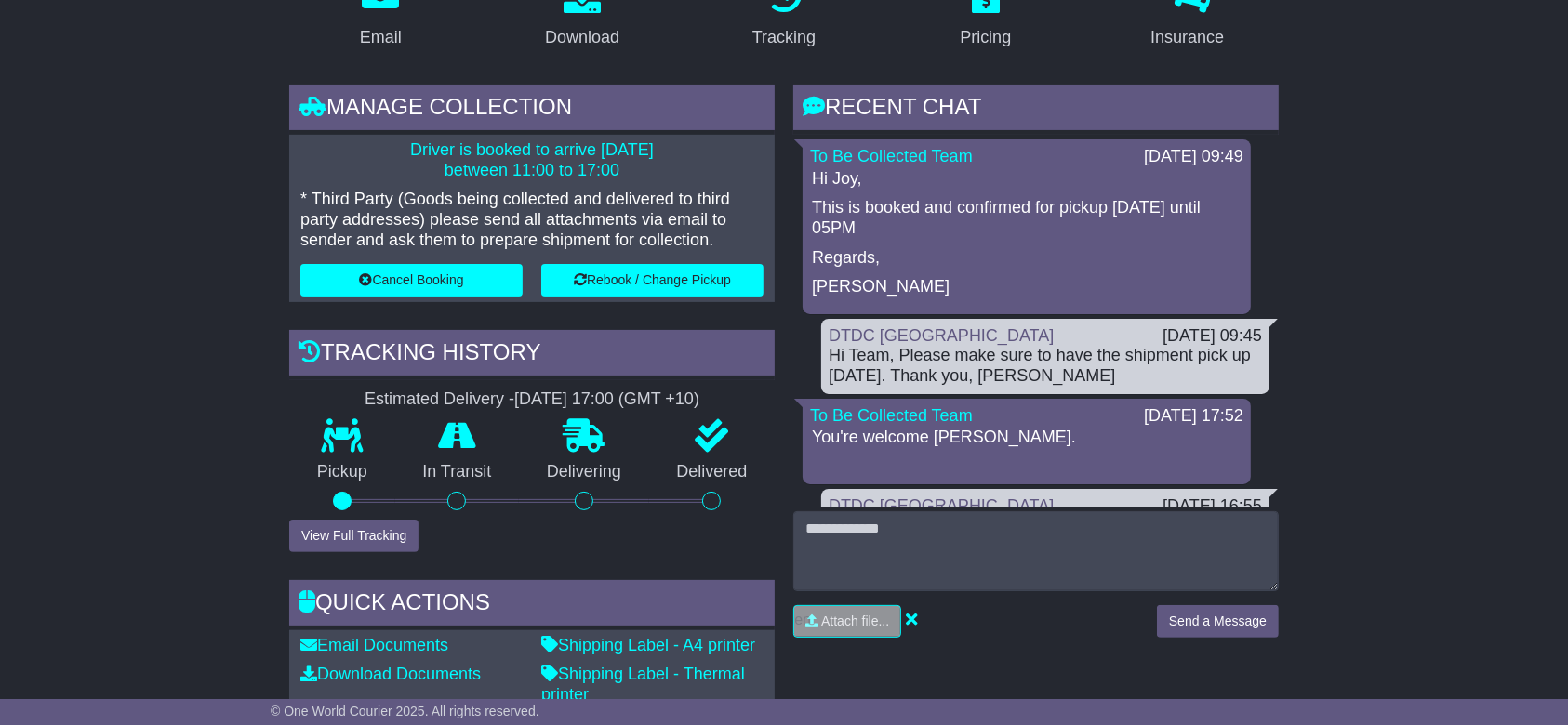
scroll to position [372, 0]
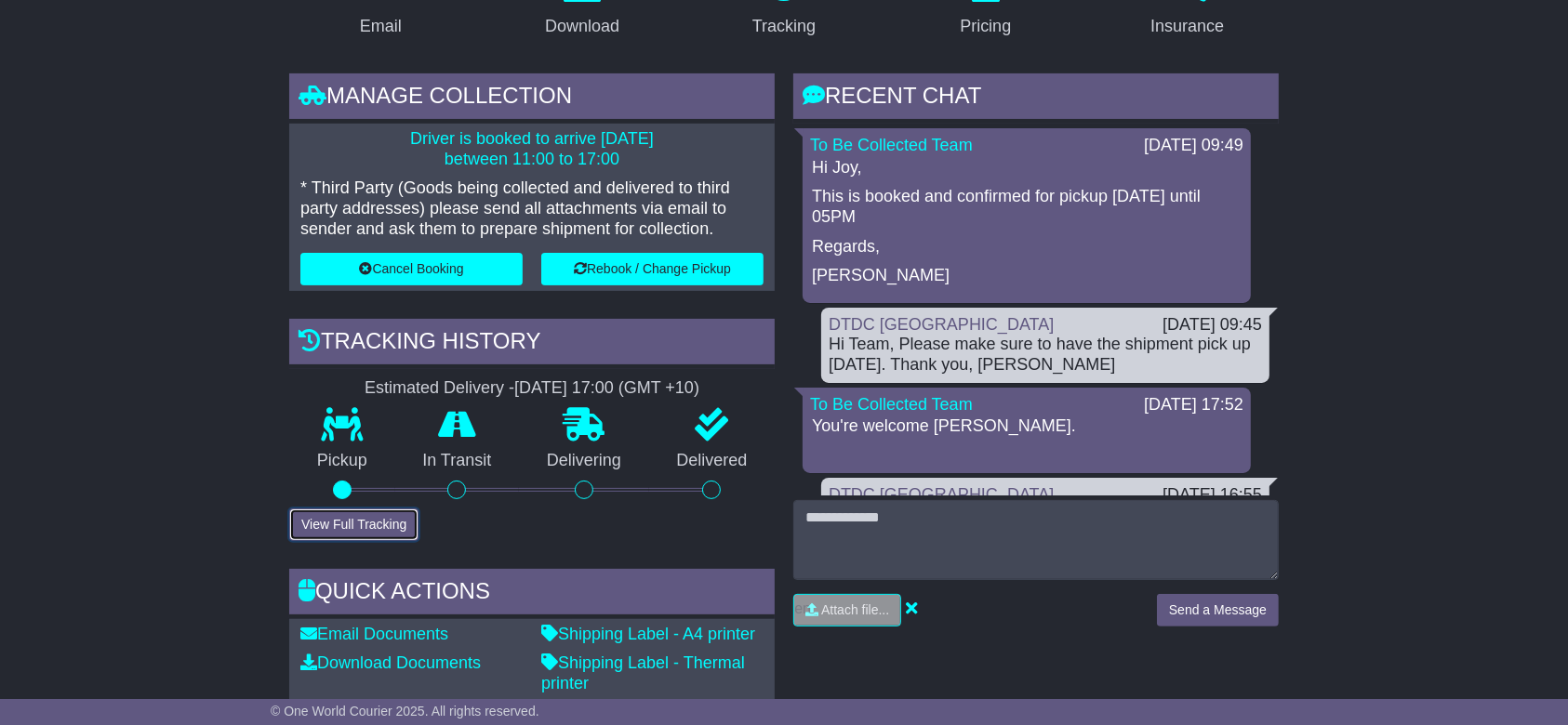
click at [390, 520] on button "View Full Tracking" at bounding box center [353, 524] width 129 height 32
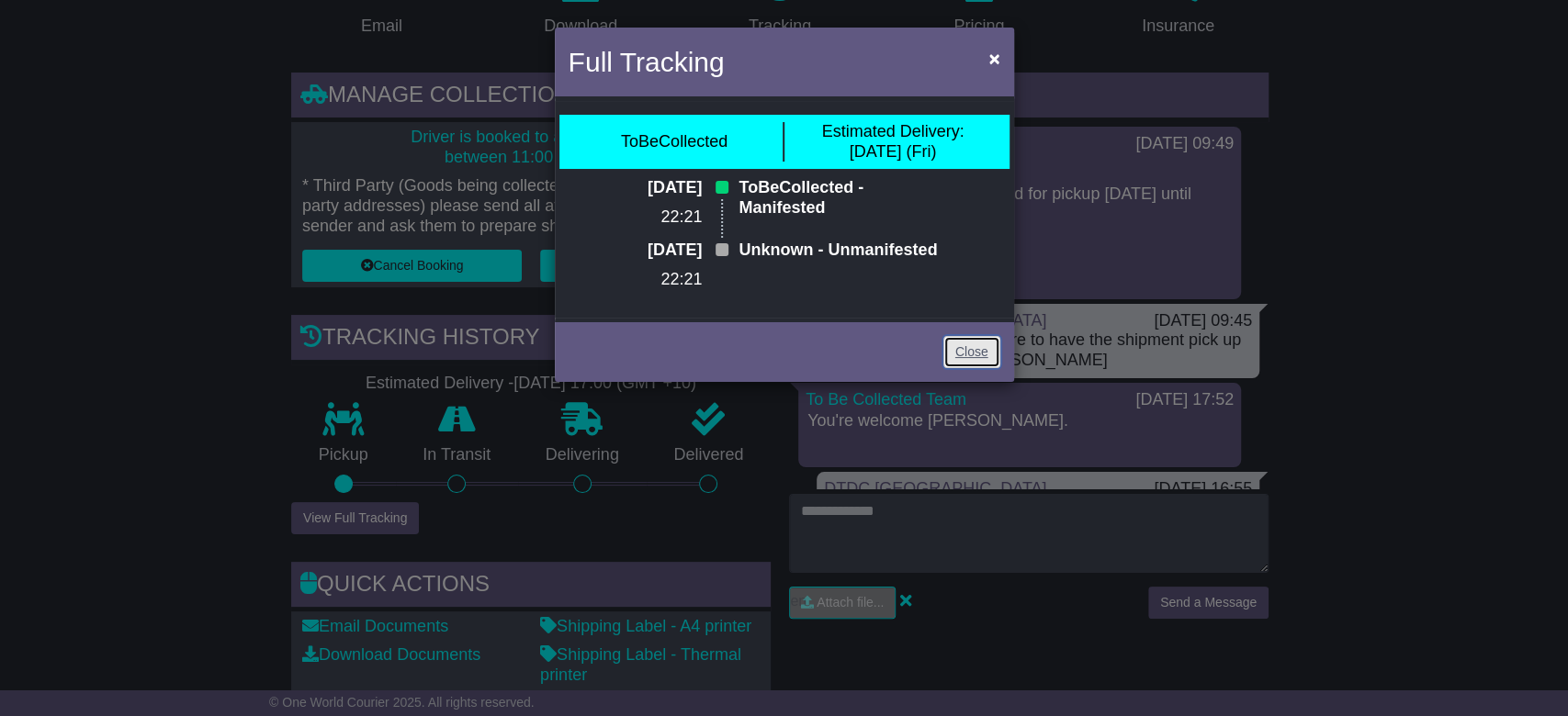
drag, startPoint x: 959, startPoint y: 391, endPoint x: 937, endPoint y: 398, distance: 23.1
click at [957, 368] on link "Close" at bounding box center [972, 352] width 57 height 32
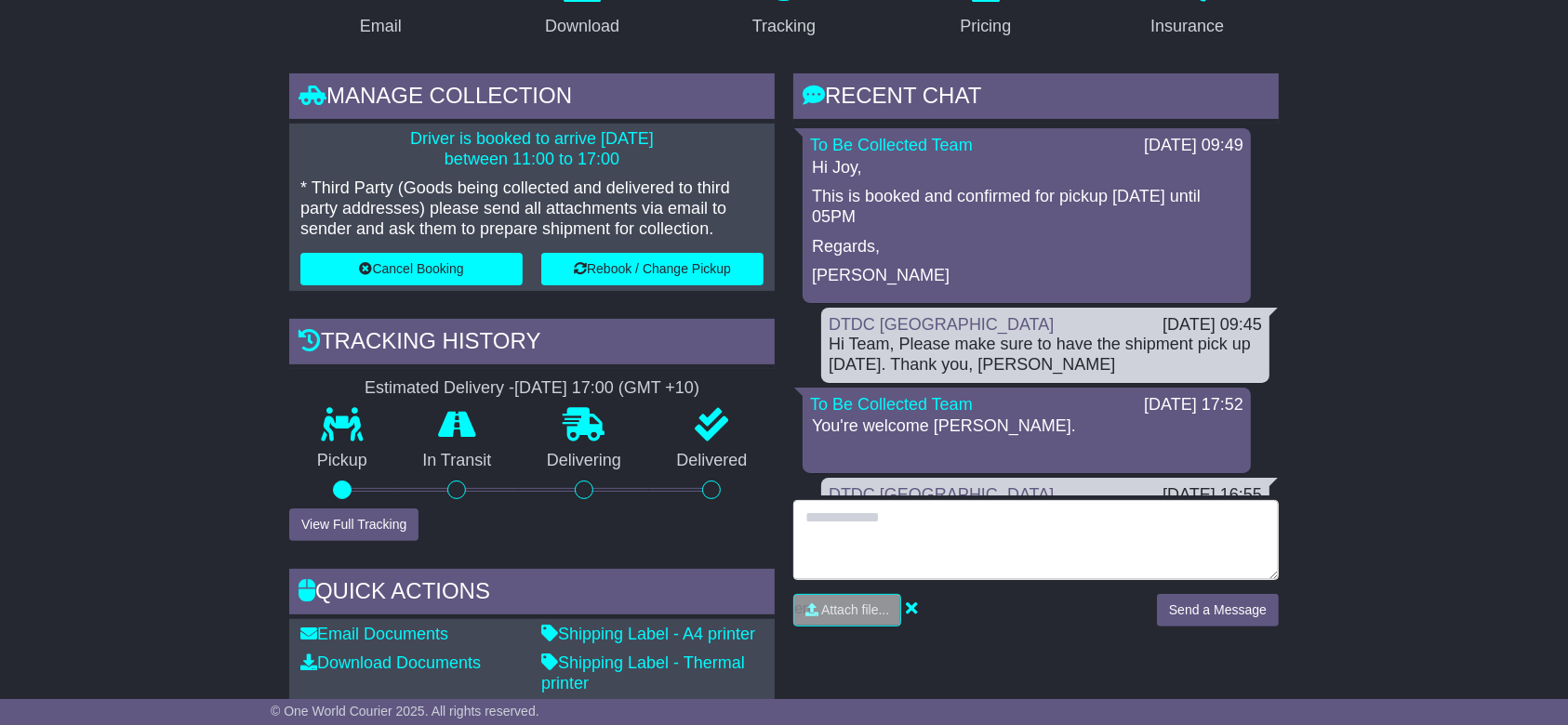
click at [863, 550] on textarea at bounding box center [1035, 540] width 485 height 80
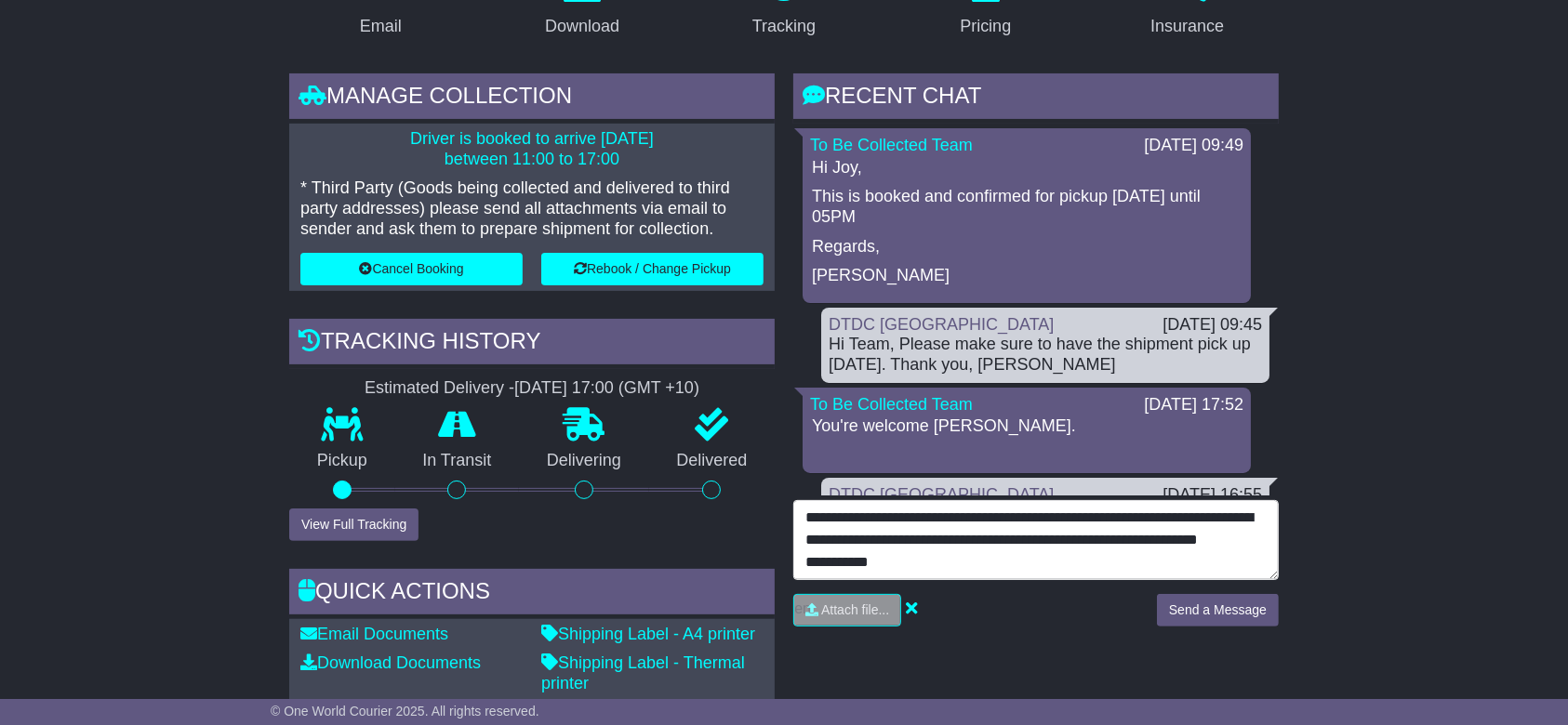
scroll to position [59, 0]
type textarea "**********"
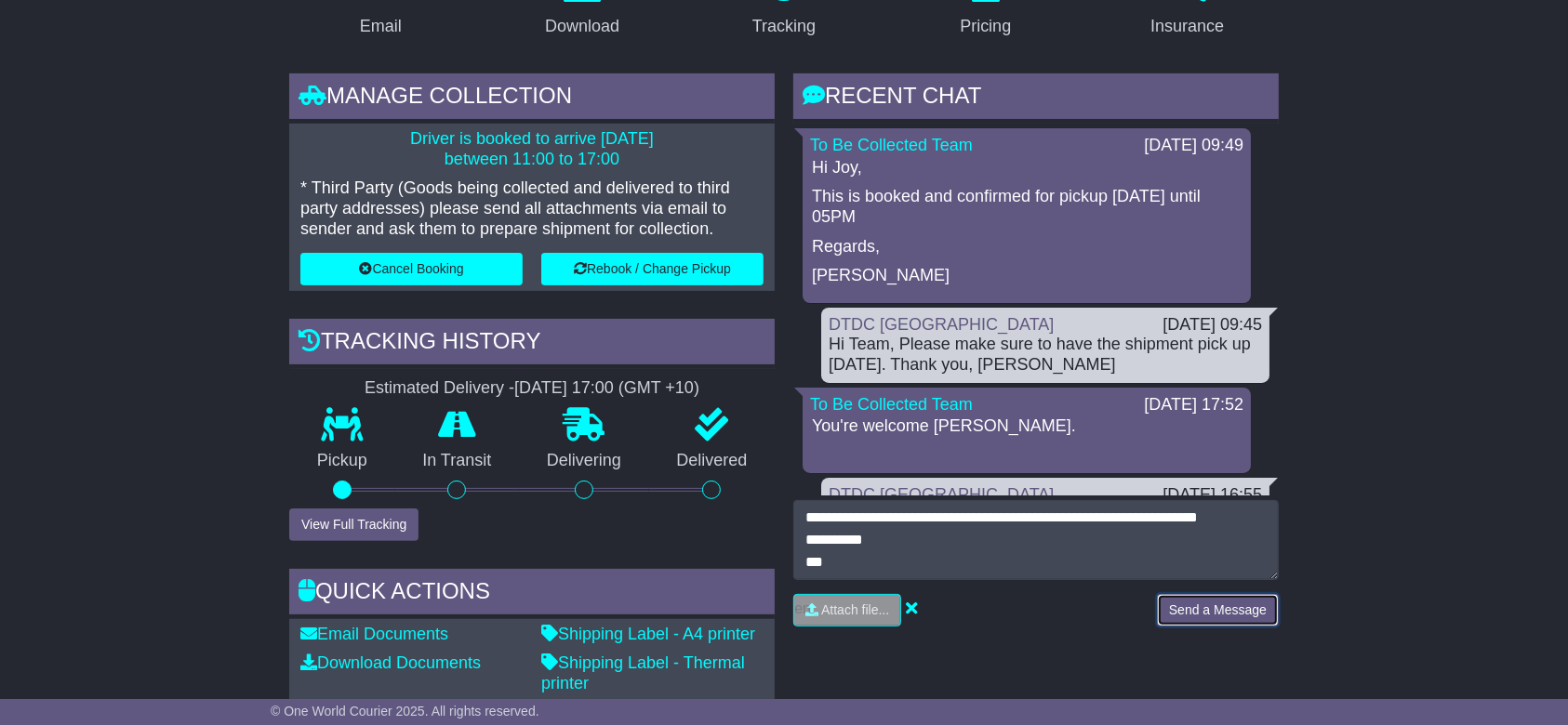
click at [1230, 617] on button "Send a Message" at bounding box center [1218, 610] width 122 height 32
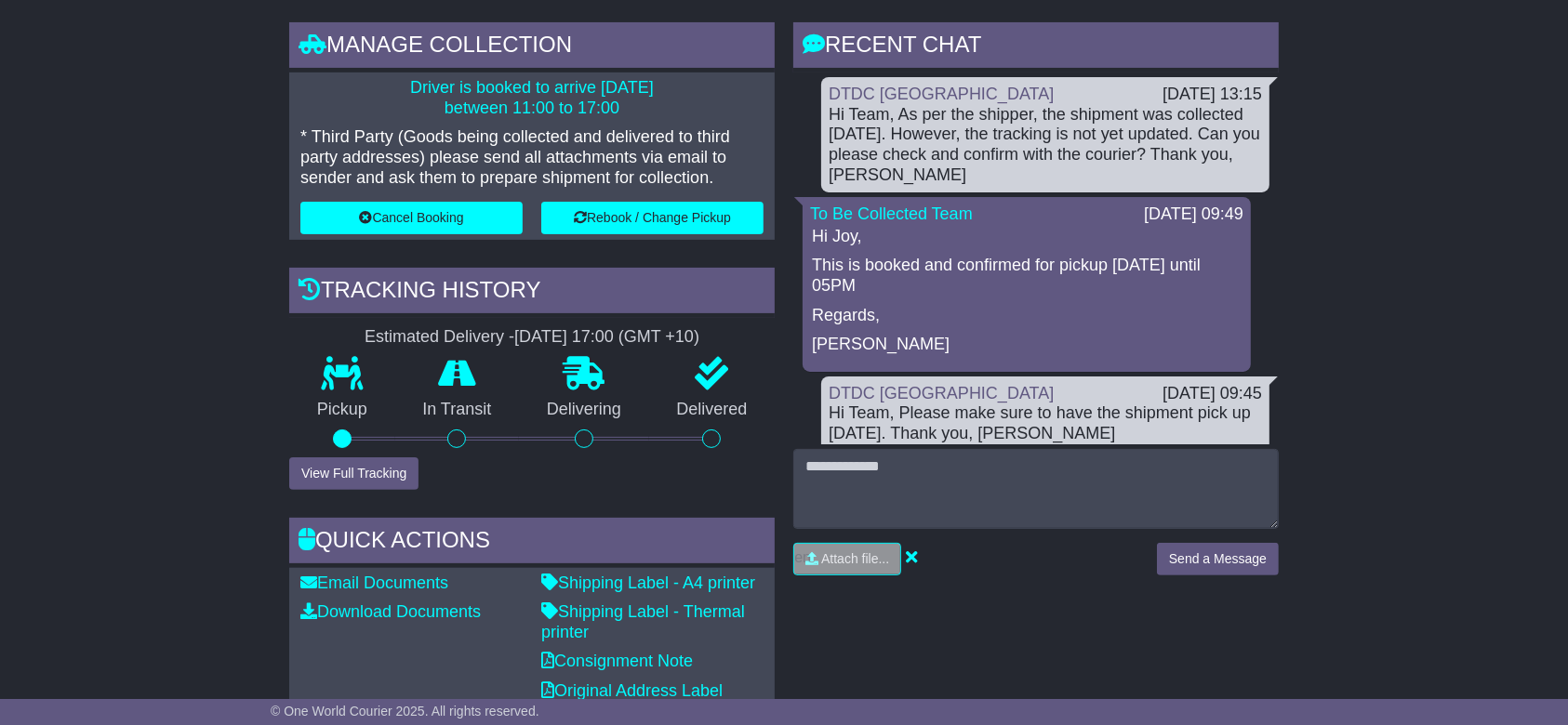
scroll to position [372, 0]
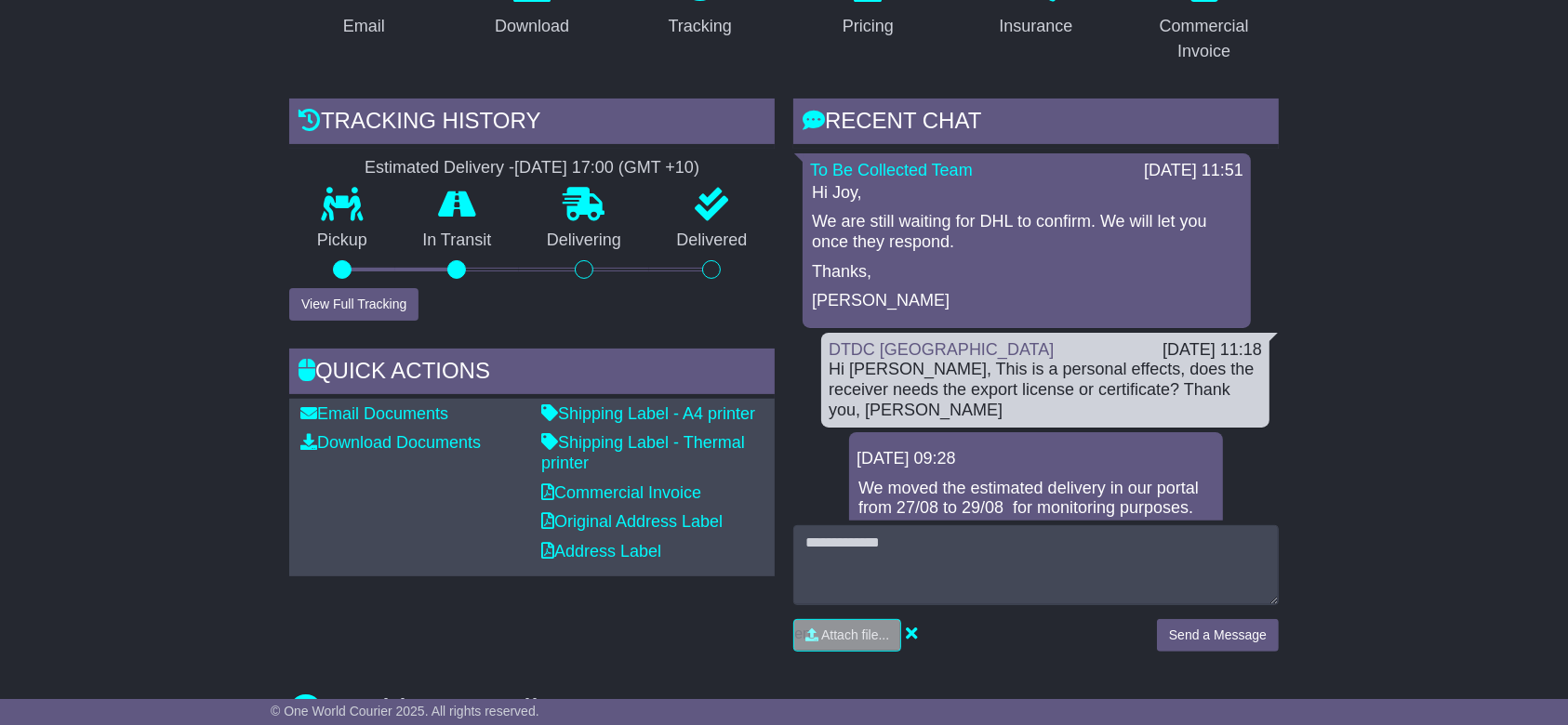
drag, startPoint x: 171, startPoint y: 247, endPoint x: 223, endPoint y: 215, distance: 61.1
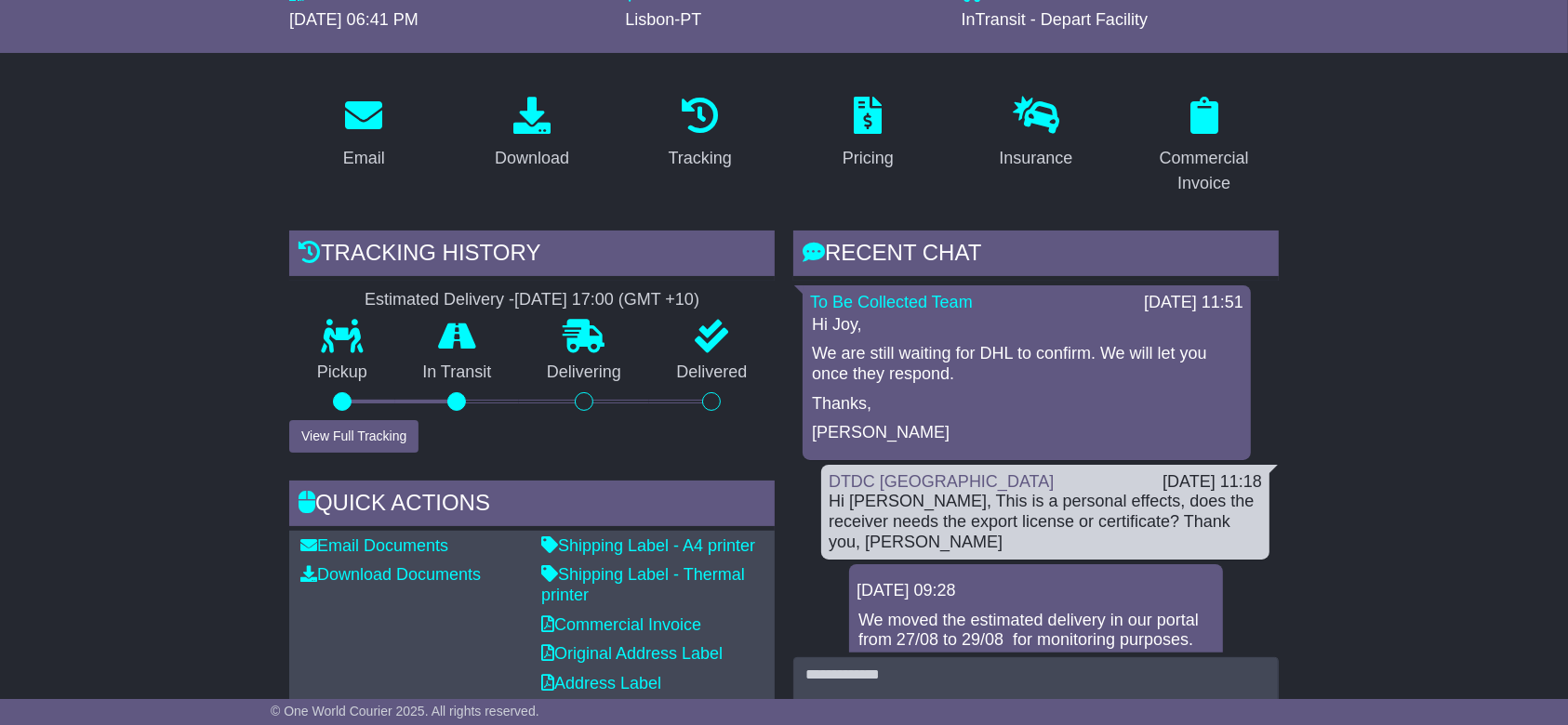
scroll to position [247, 0]
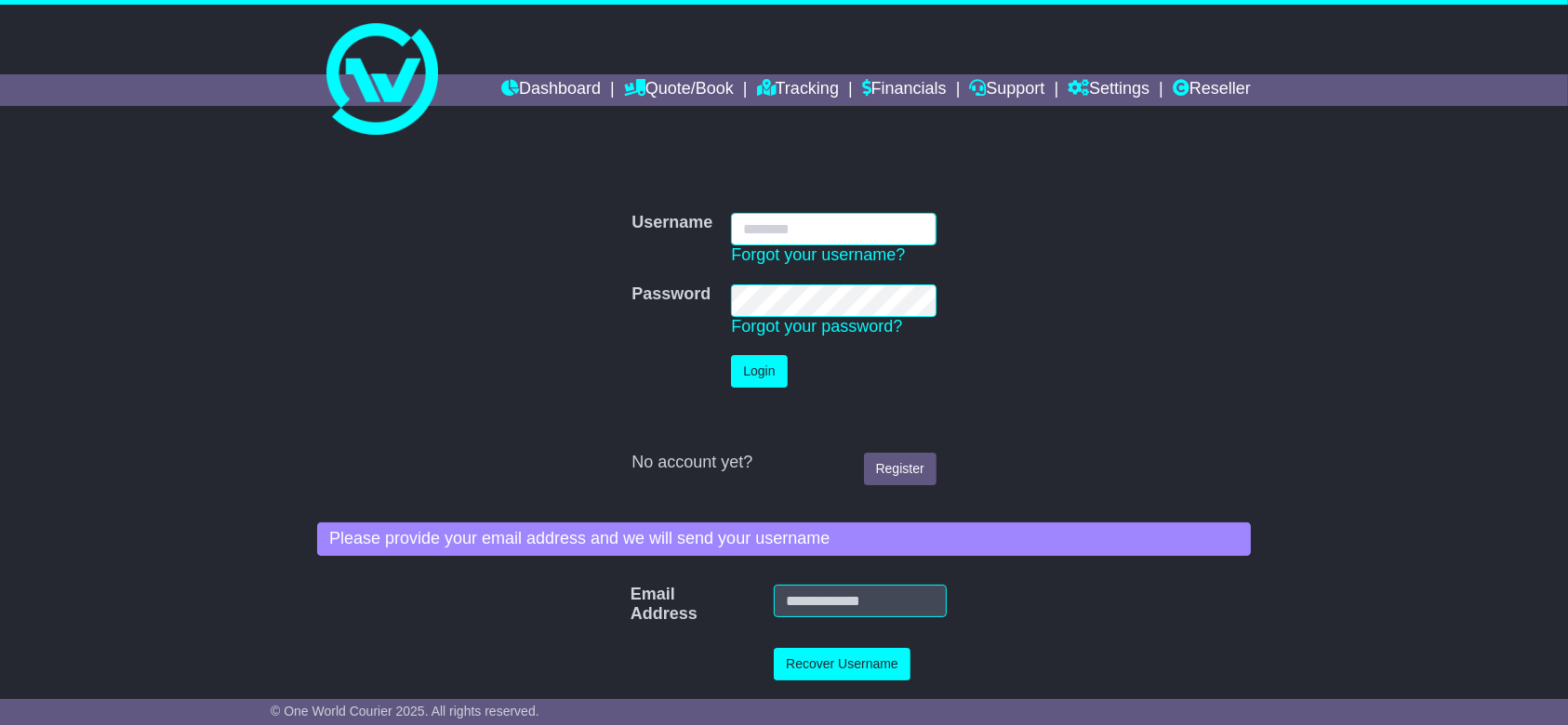
type input "**********"
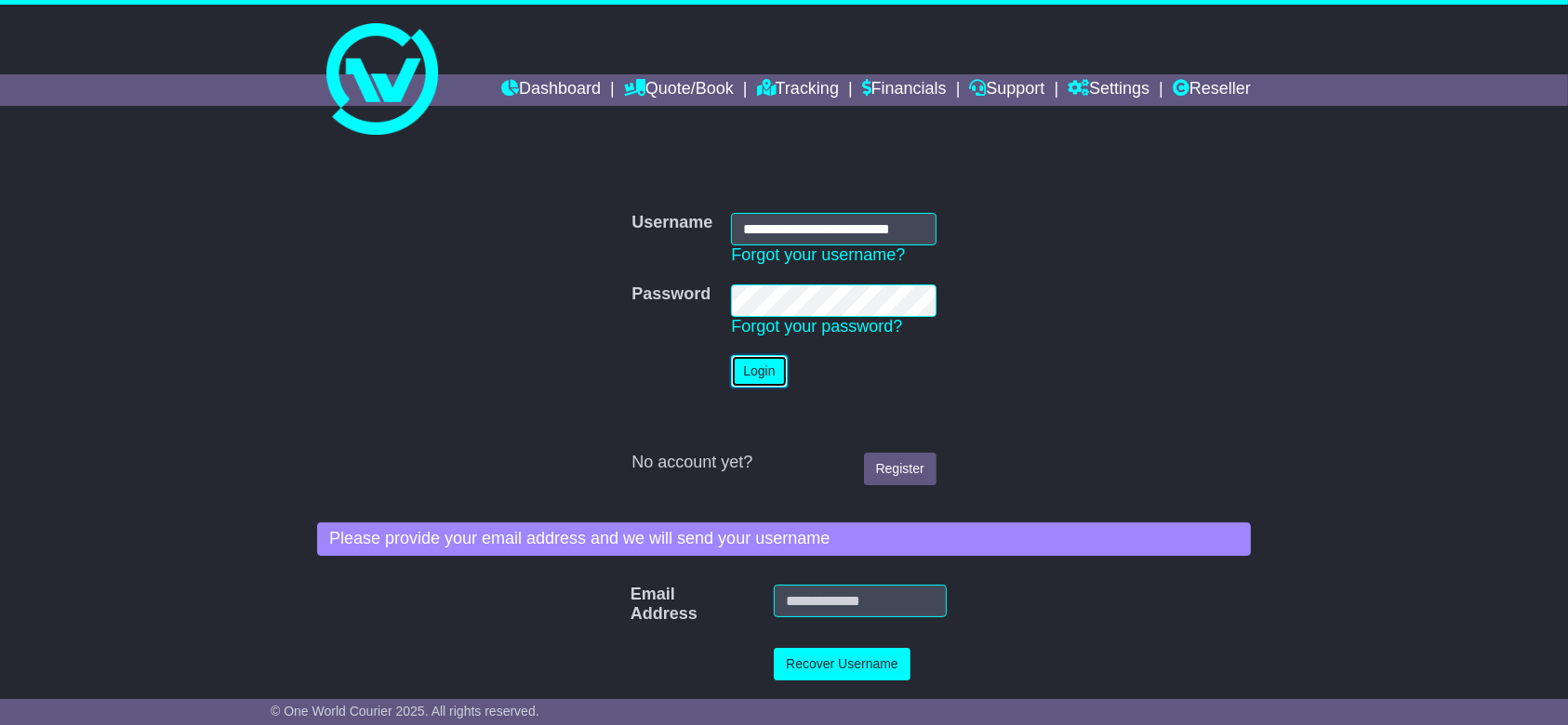
click at [758, 379] on button "Login" at bounding box center [758, 371] width 56 height 32
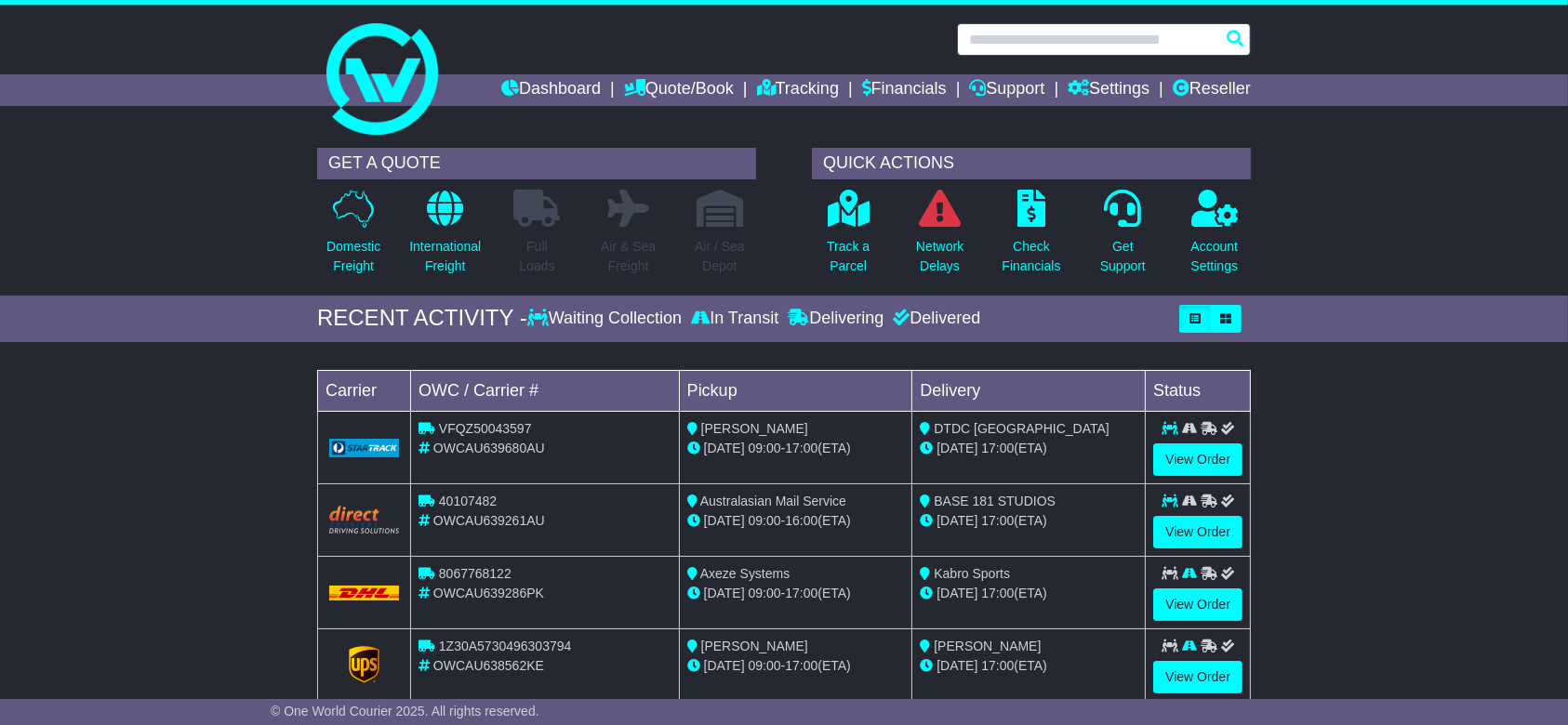
click at [1086, 41] on input "text" at bounding box center [1104, 39] width 294 height 32
paste input "**********"
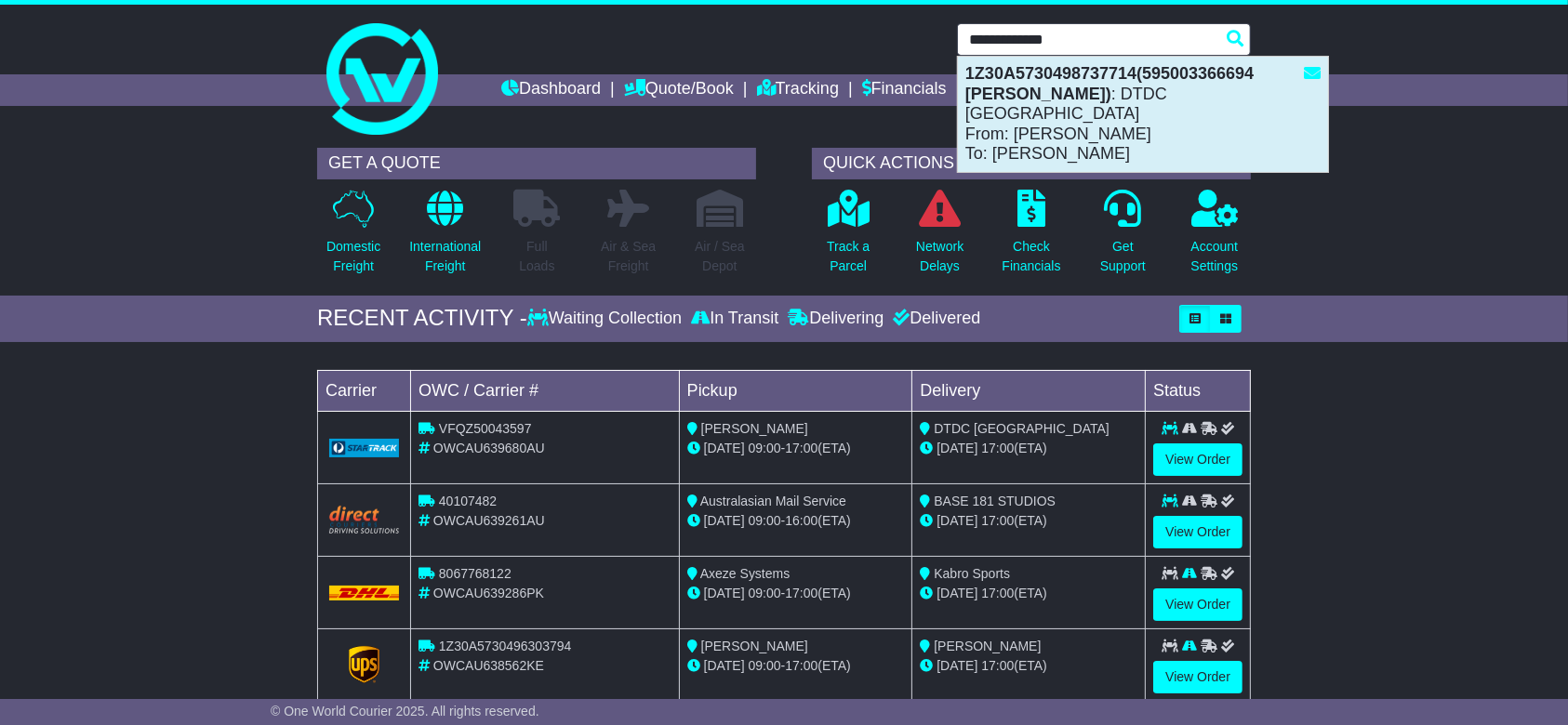
click at [1128, 113] on div "1Z30A5730498737714(595003366694 Aife O'Brien) : DTDC Australia From: Aife O'Bri…" at bounding box center [1143, 114] width 370 height 115
type input "**********"
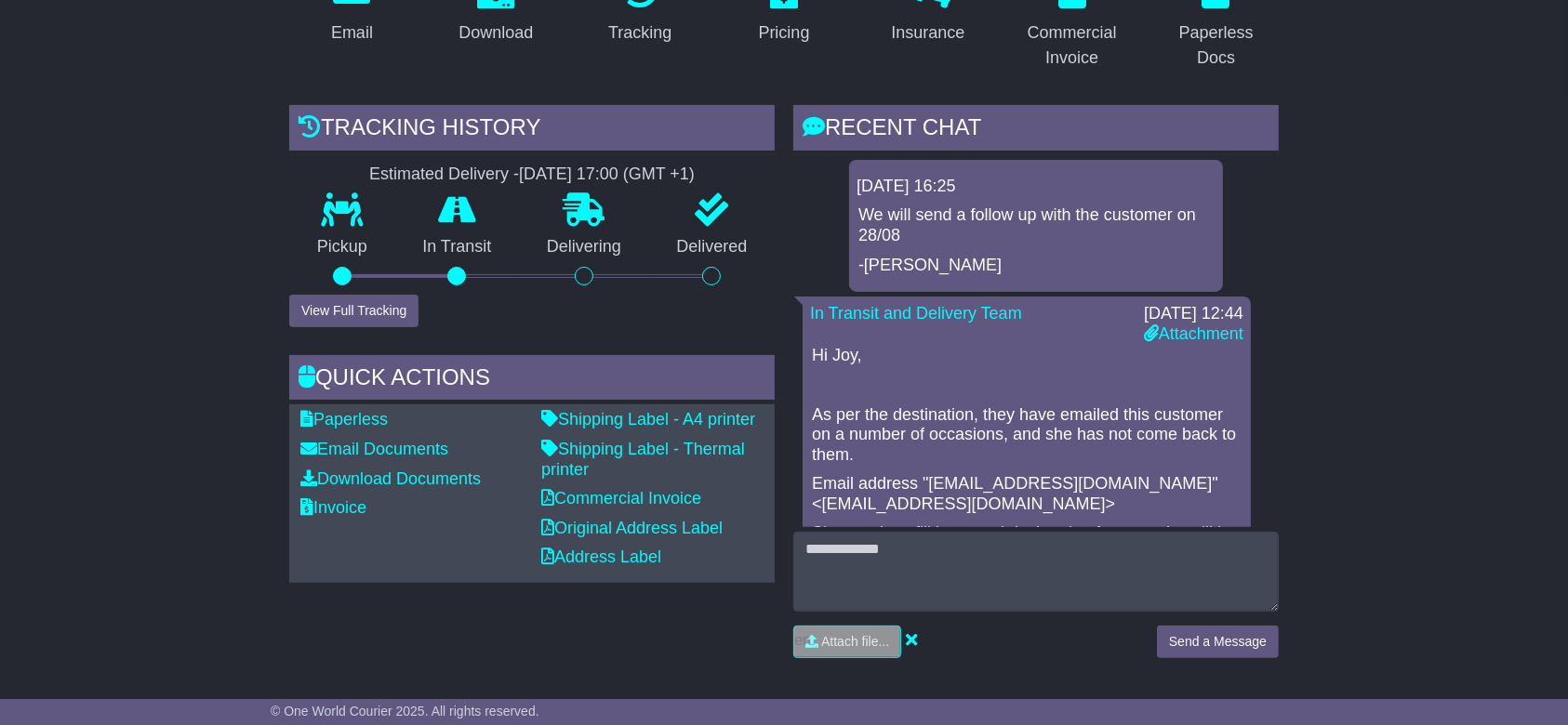
scroll to position [124, 0]
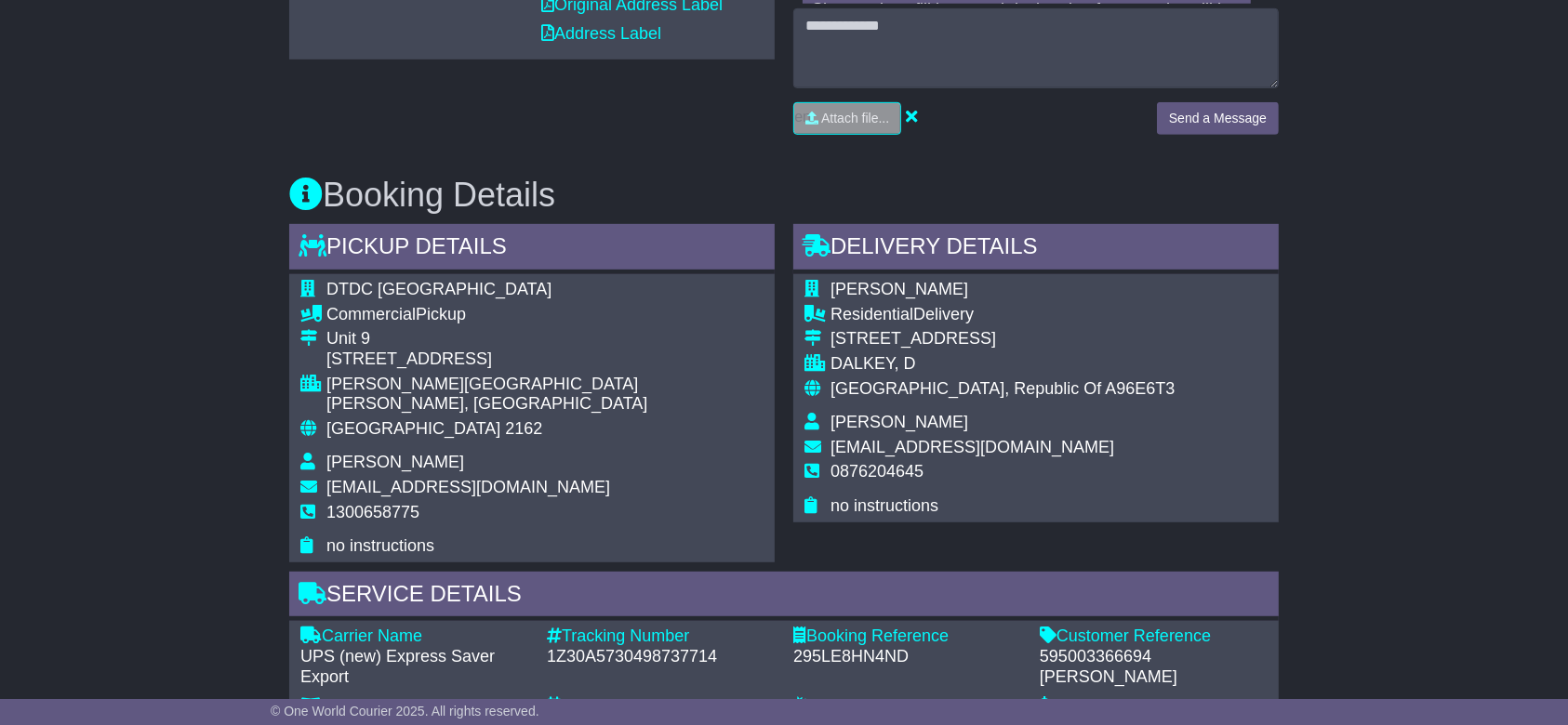
scroll to position [992, 0]
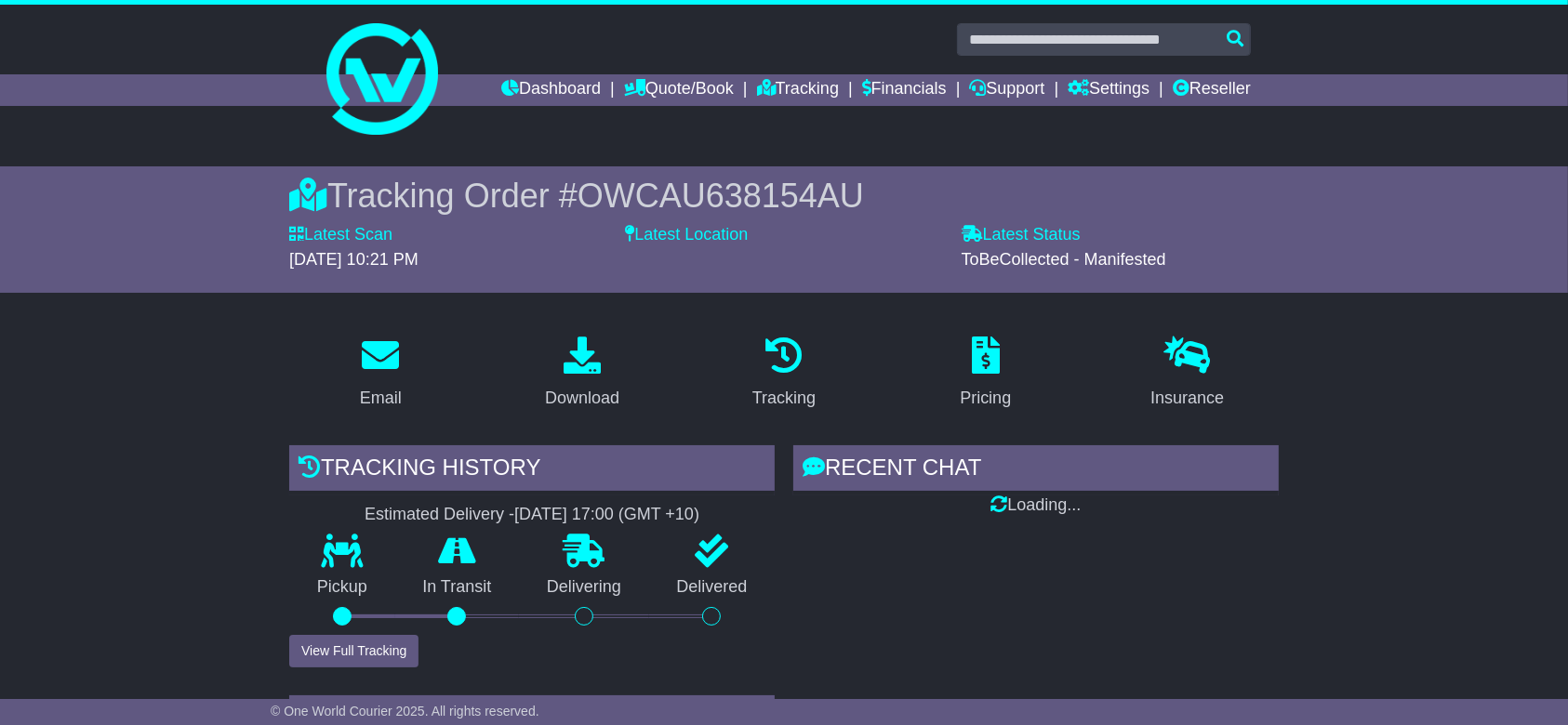
scroll to position [372, 0]
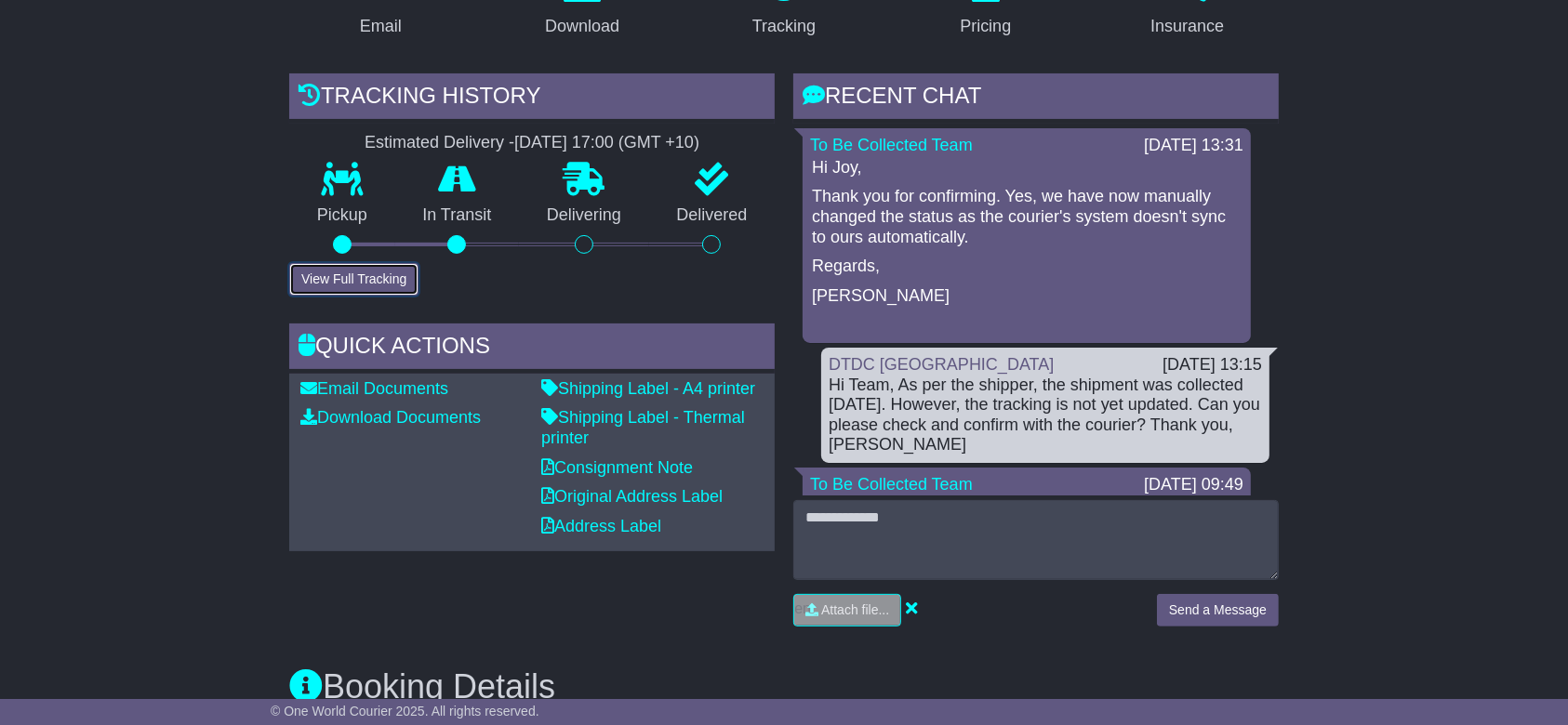
click at [384, 281] on button "View Full Tracking" at bounding box center [353, 278] width 129 height 32
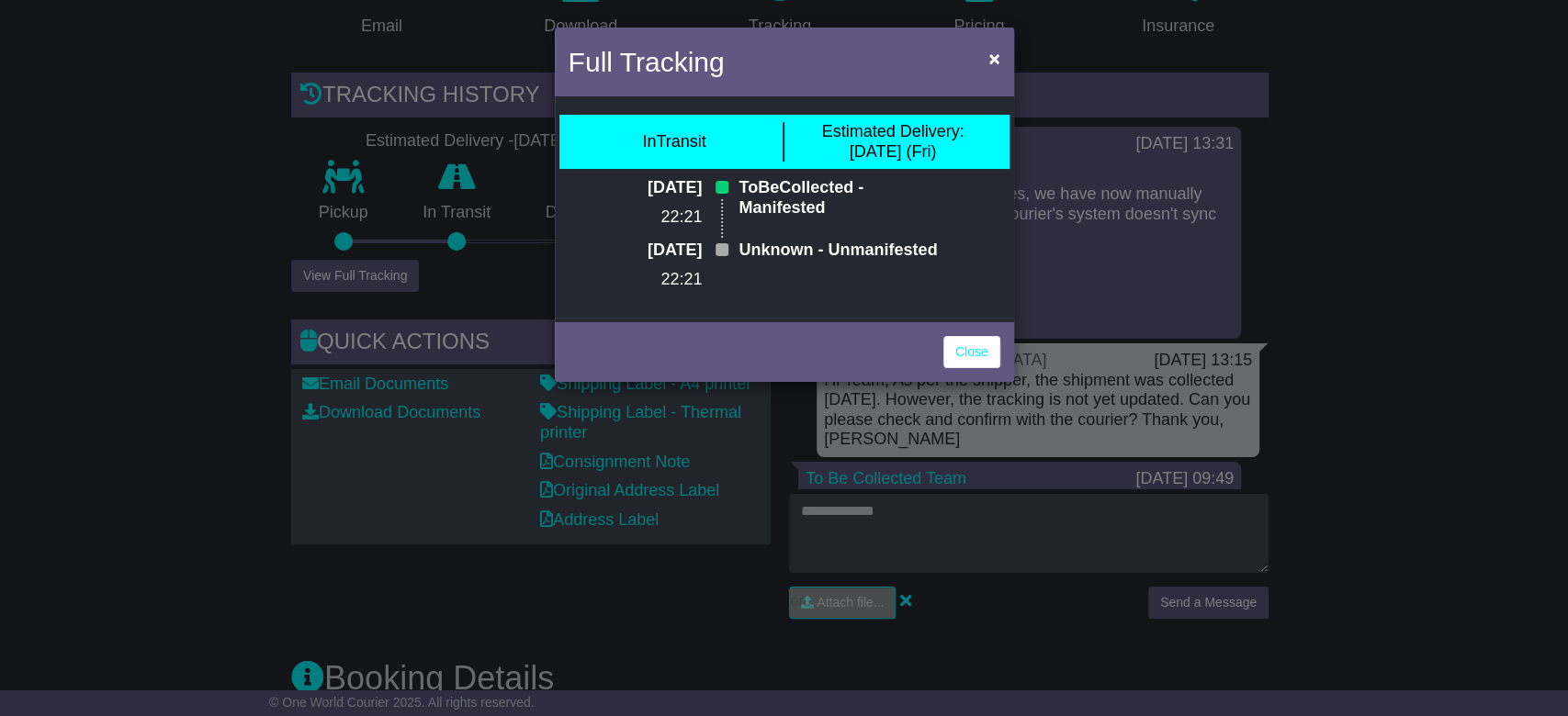
click at [1358, 394] on div "Full Tracking × InTransit Estimated Delivery: [DATE] (Fri) [DATE] 22:21 ToBeCol…" at bounding box center [784, 358] width 1568 height 716
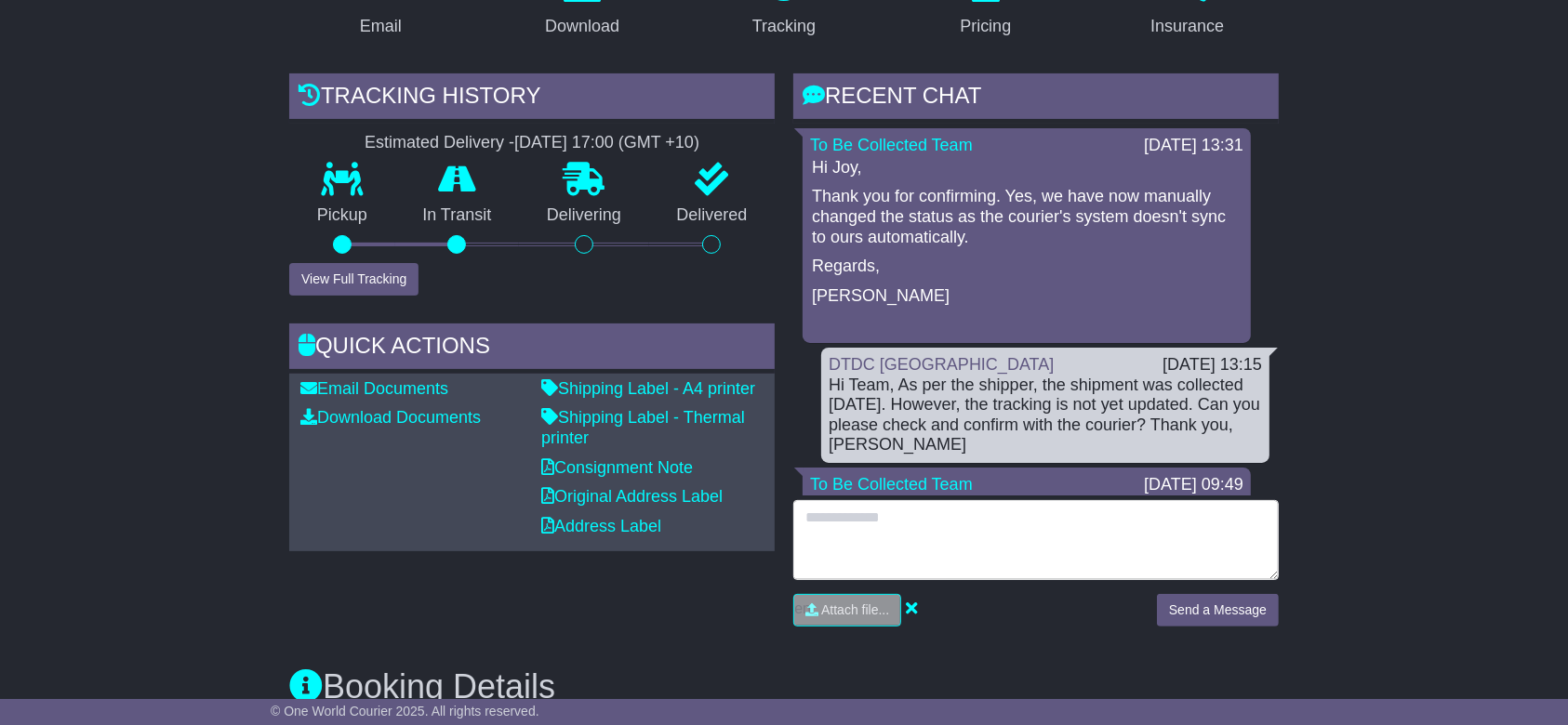
click at [914, 543] on textarea at bounding box center [1035, 540] width 485 height 80
type textarea "**********"
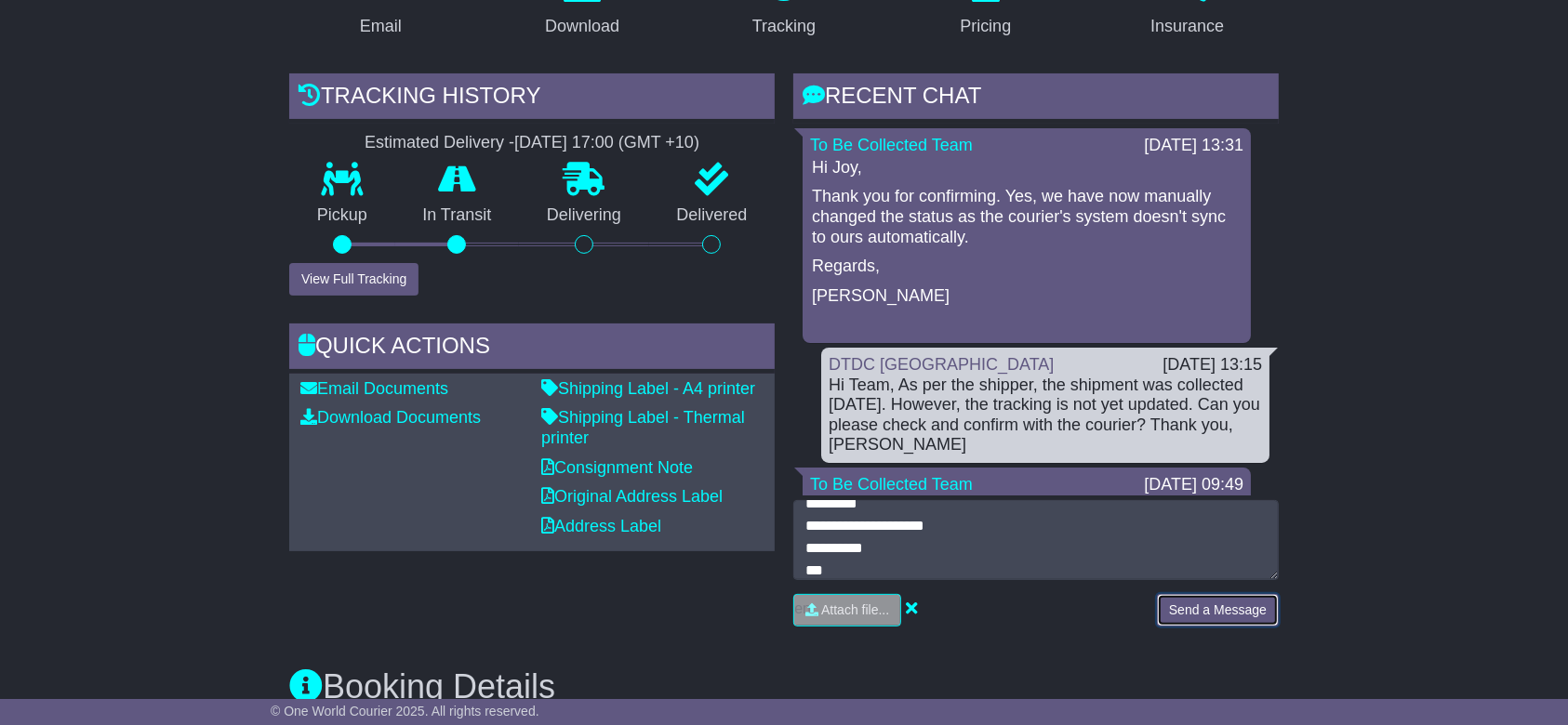
drag, startPoint x: 1197, startPoint y: 614, endPoint x: 1178, endPoint y: 602, distance: 22.5
click at [1197, 614] on button "Send a Message" at bounding box center [1218, 610] width 122 height 32
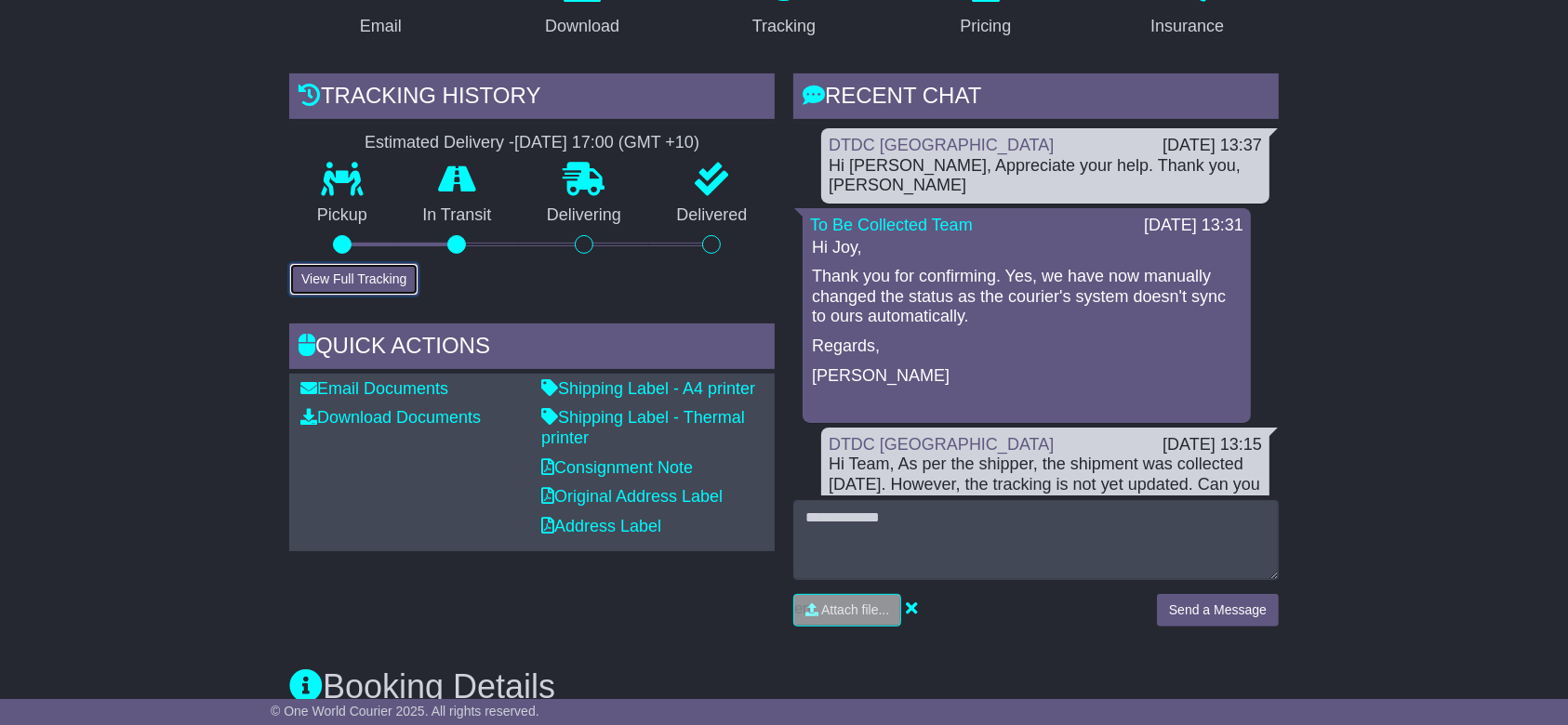
click at [378, 272] on button "View Full Tracking" at bounding box center [353, 278] width 129 height 32
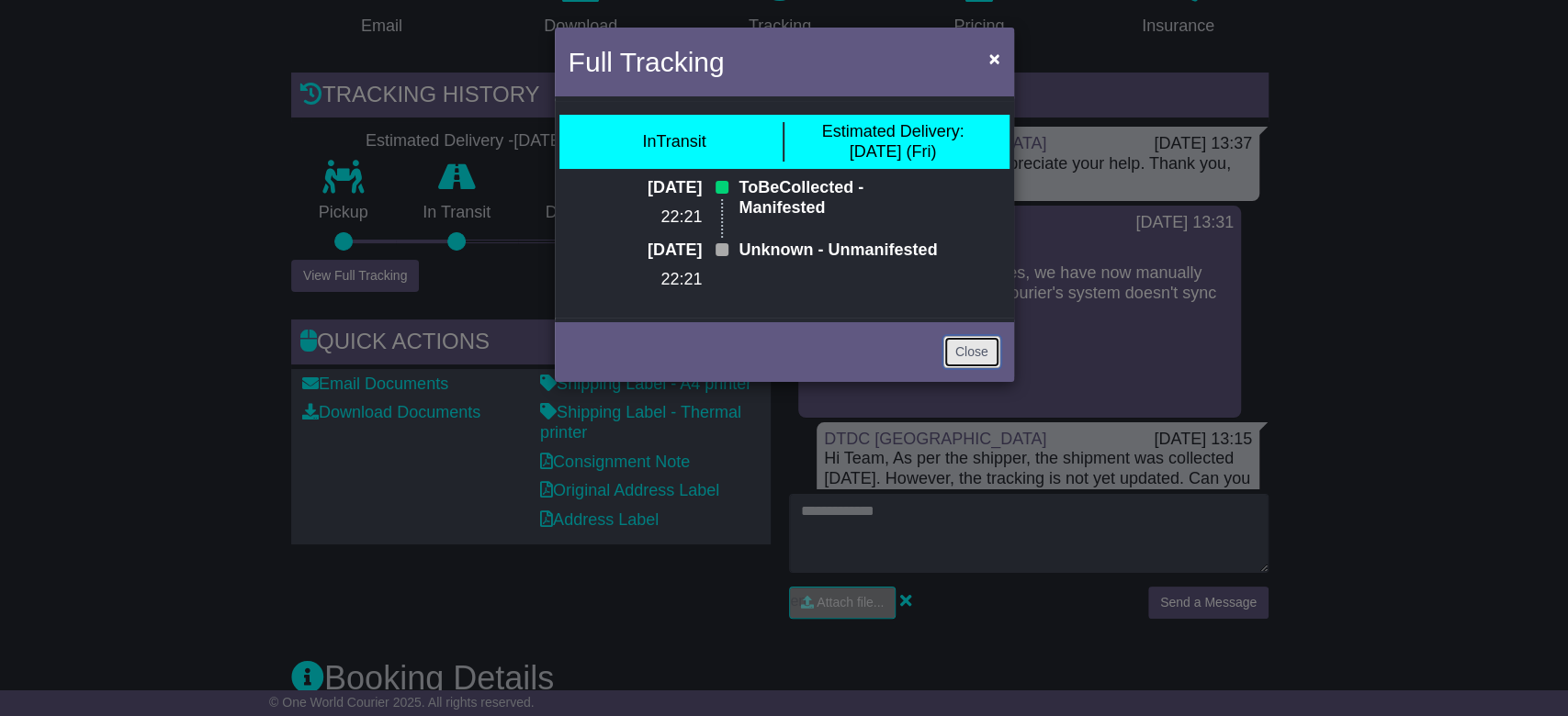
click at [971, 368] on link "Close" at bounding box center [972, 352] width 57 height 32
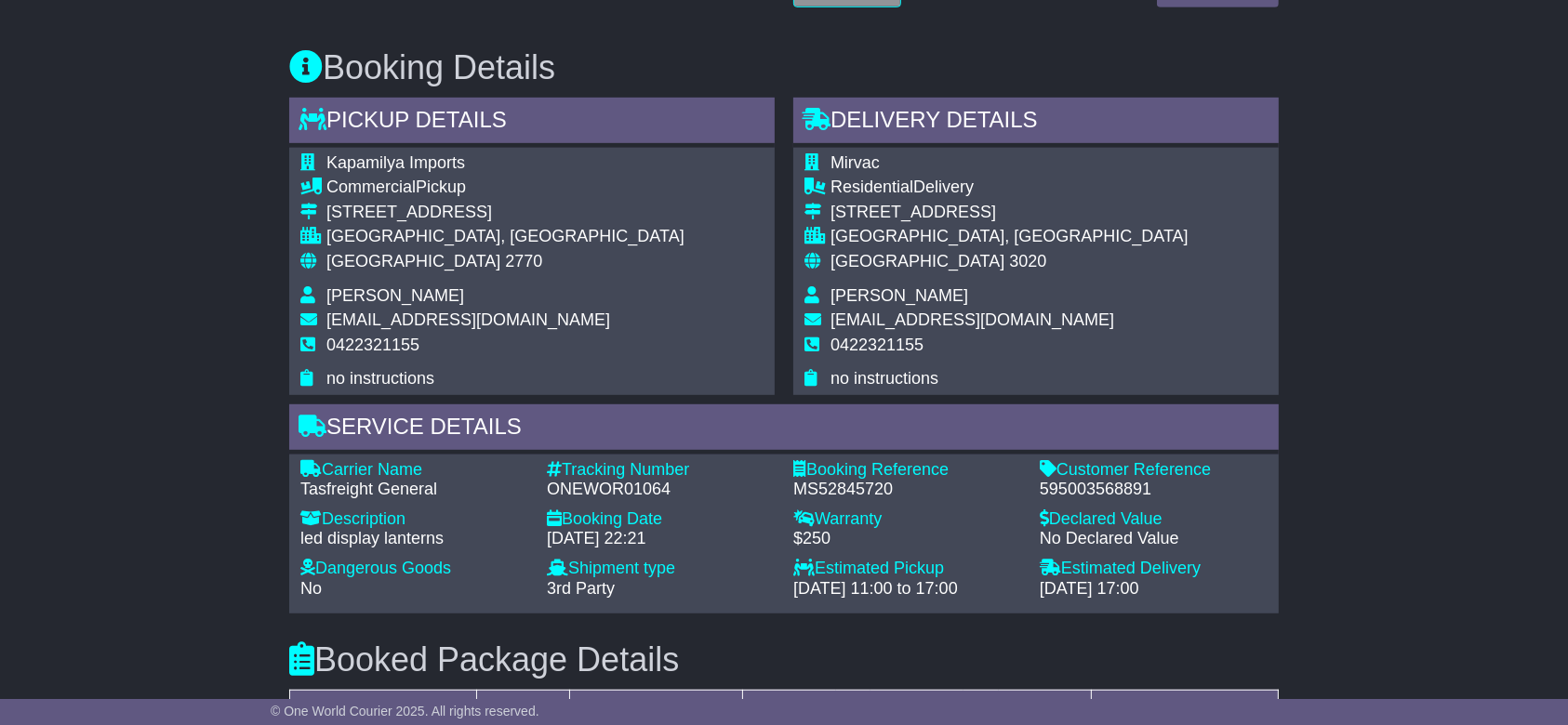
scroll to position [1116, 0]
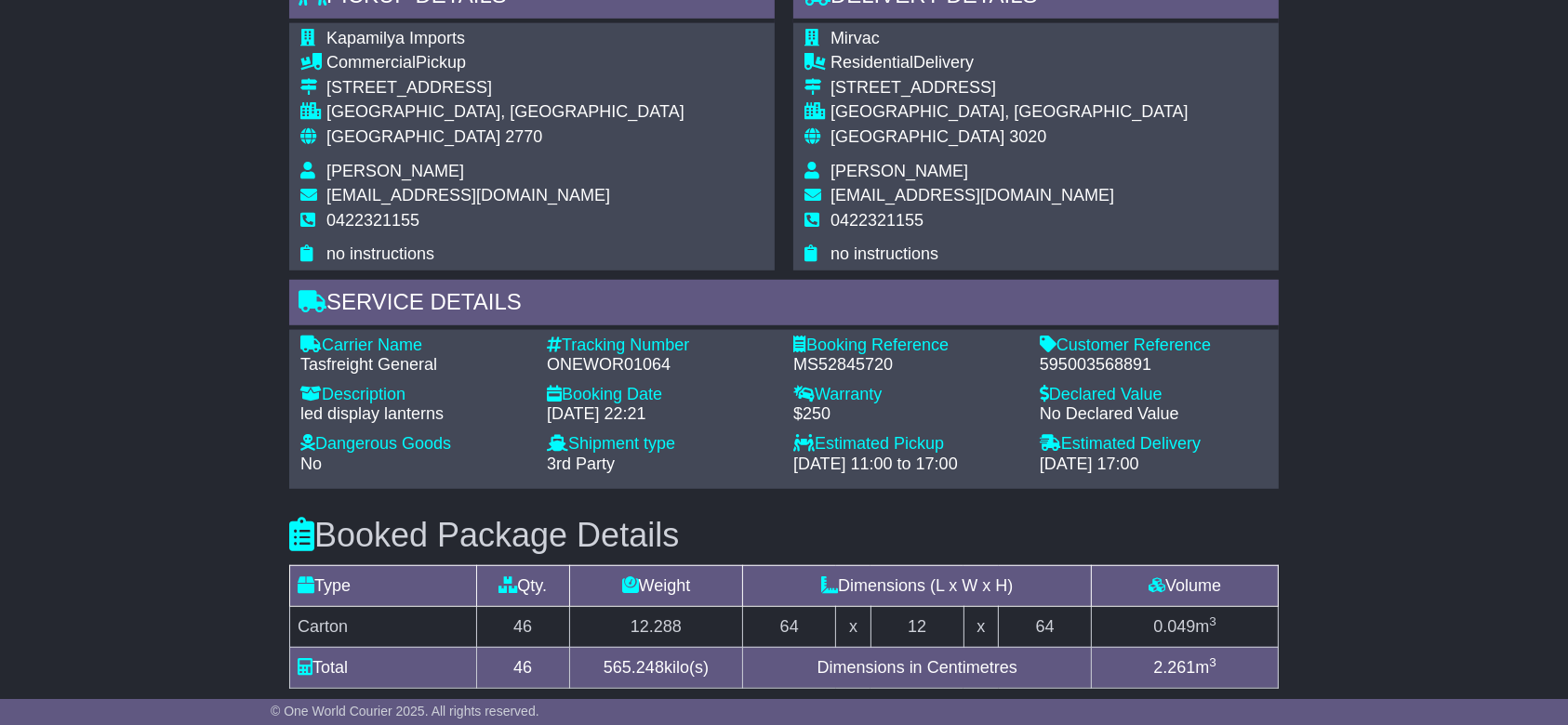
click at [67, 340] on div "Email Download Tracking Pricing Insurance" at bounding box center [784, 180] width 1568 height 1951
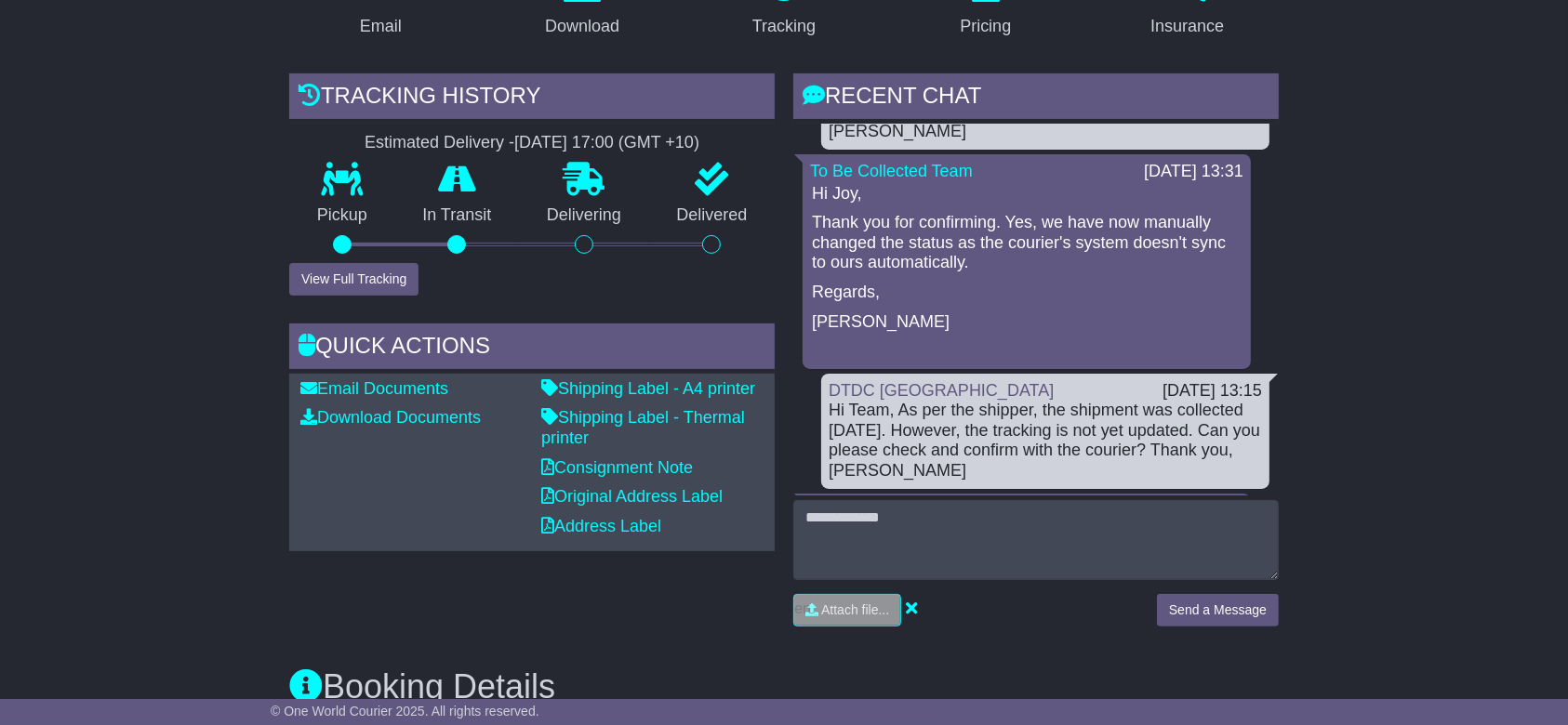
scroll to position [0, 0]
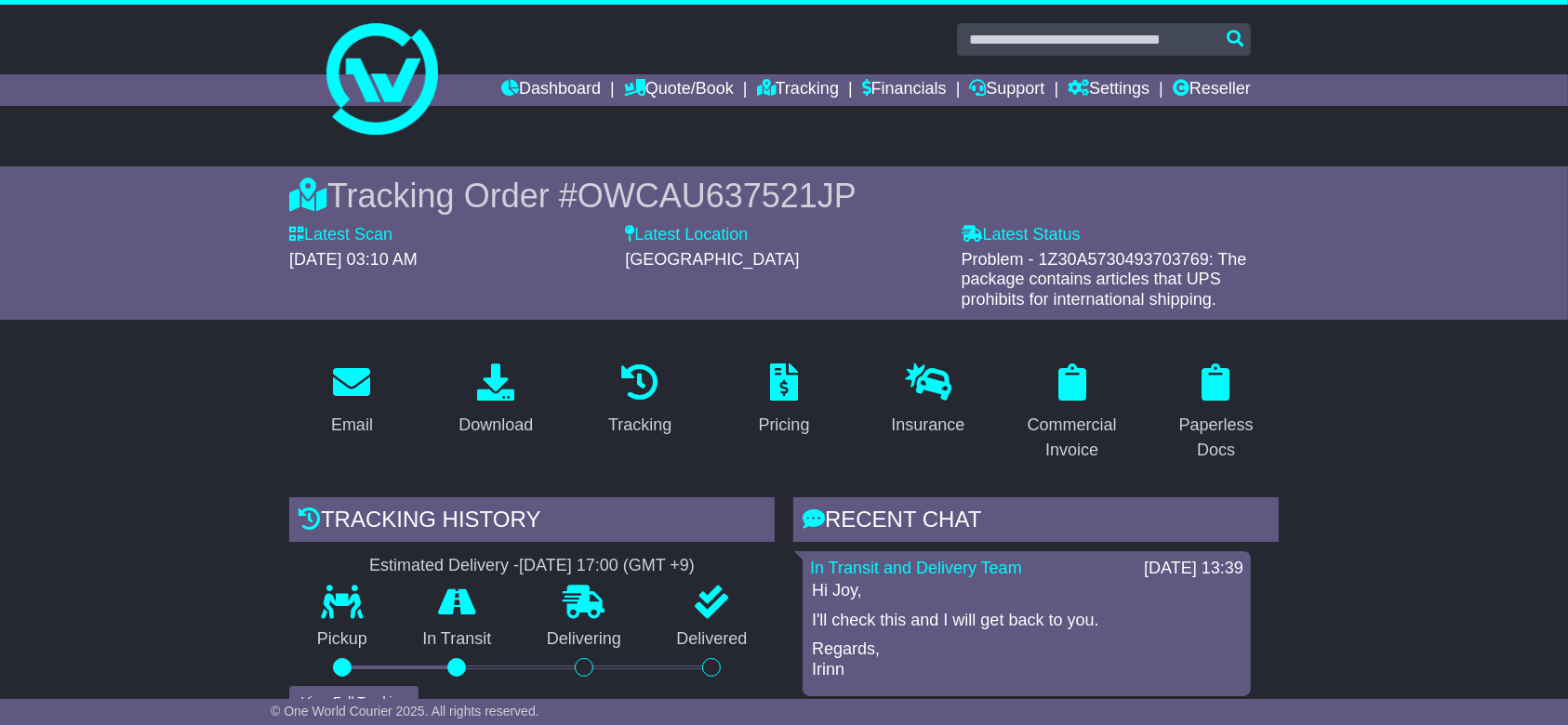
scroll to position [372, 0]
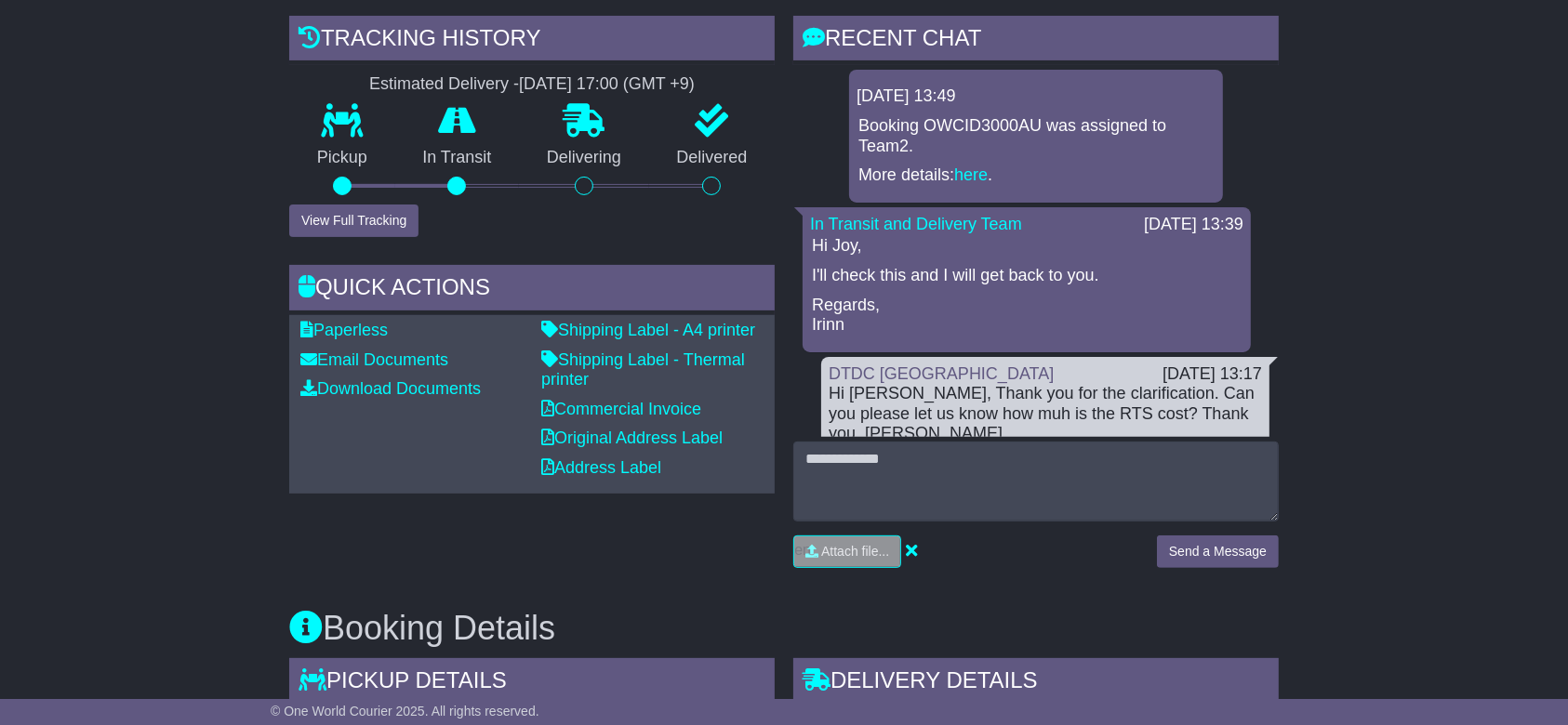
scroll to position [496, 0]
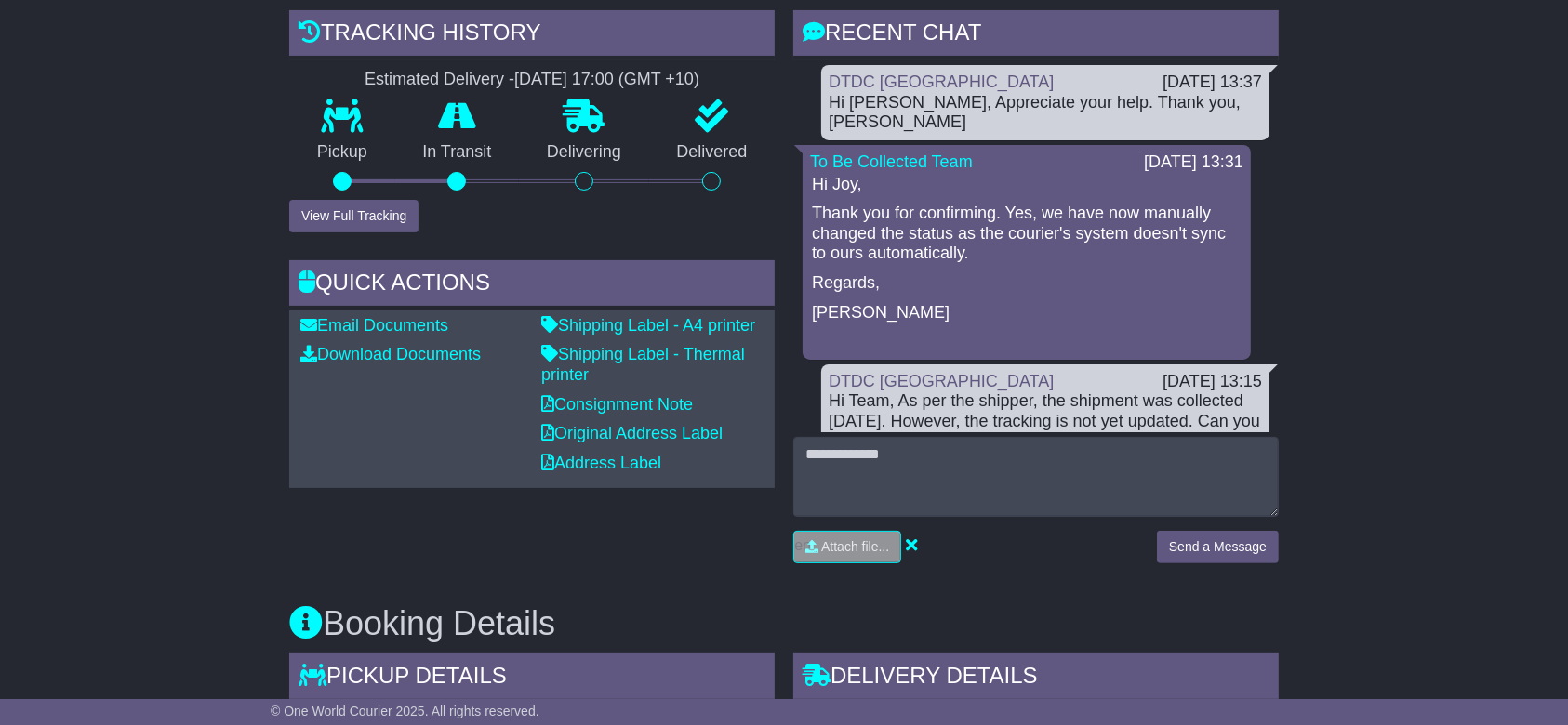
scroll to position [247, 0]
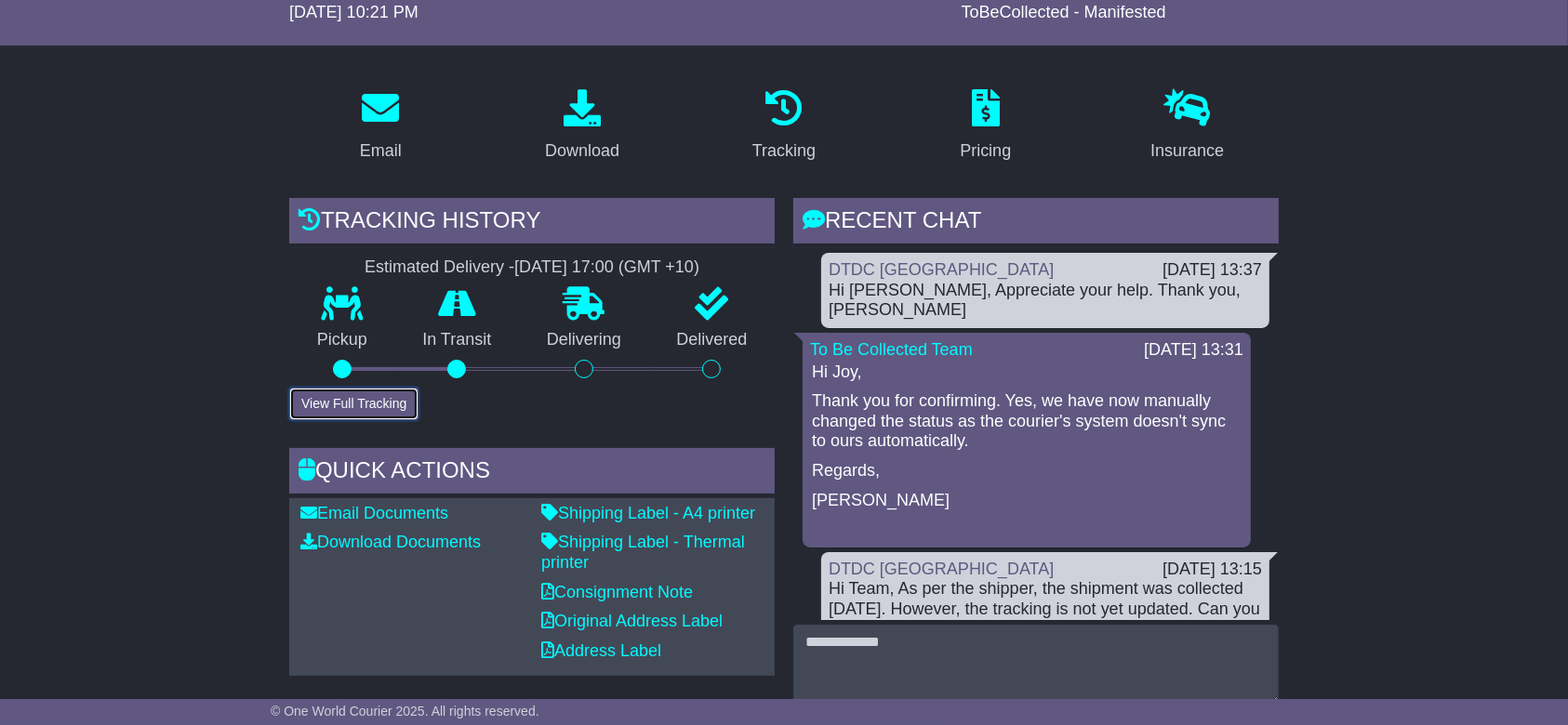
click at [397, 406] on button "View Full Tracking" at bounding box center [353, 403] width 129 height 32
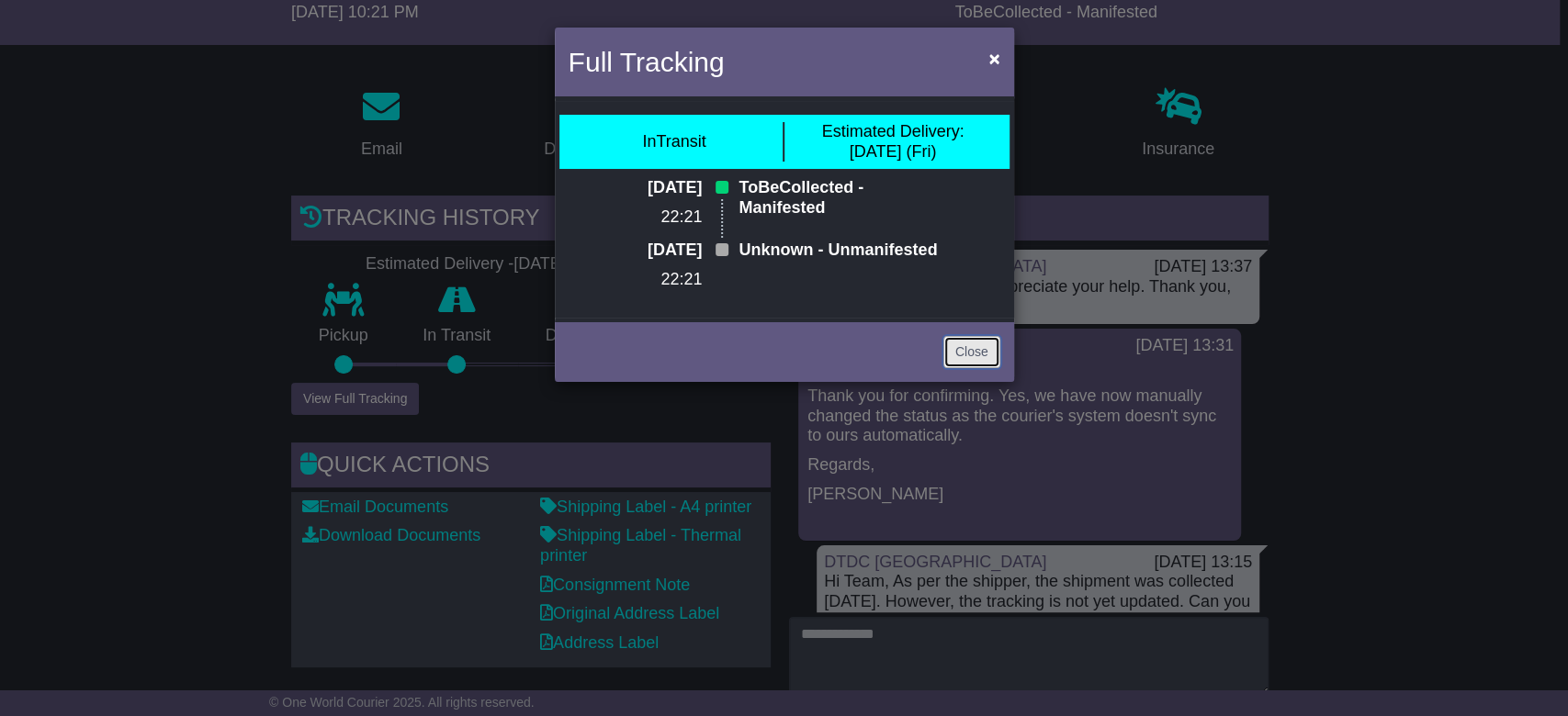
drag, startPoint x: 981, startPoint y: 392, endPoint x: 1045, endPoint y: 458, distance: 91.9
click at [981, 368] on link "Close" at bounding box center [972, 352] width 57 height 32
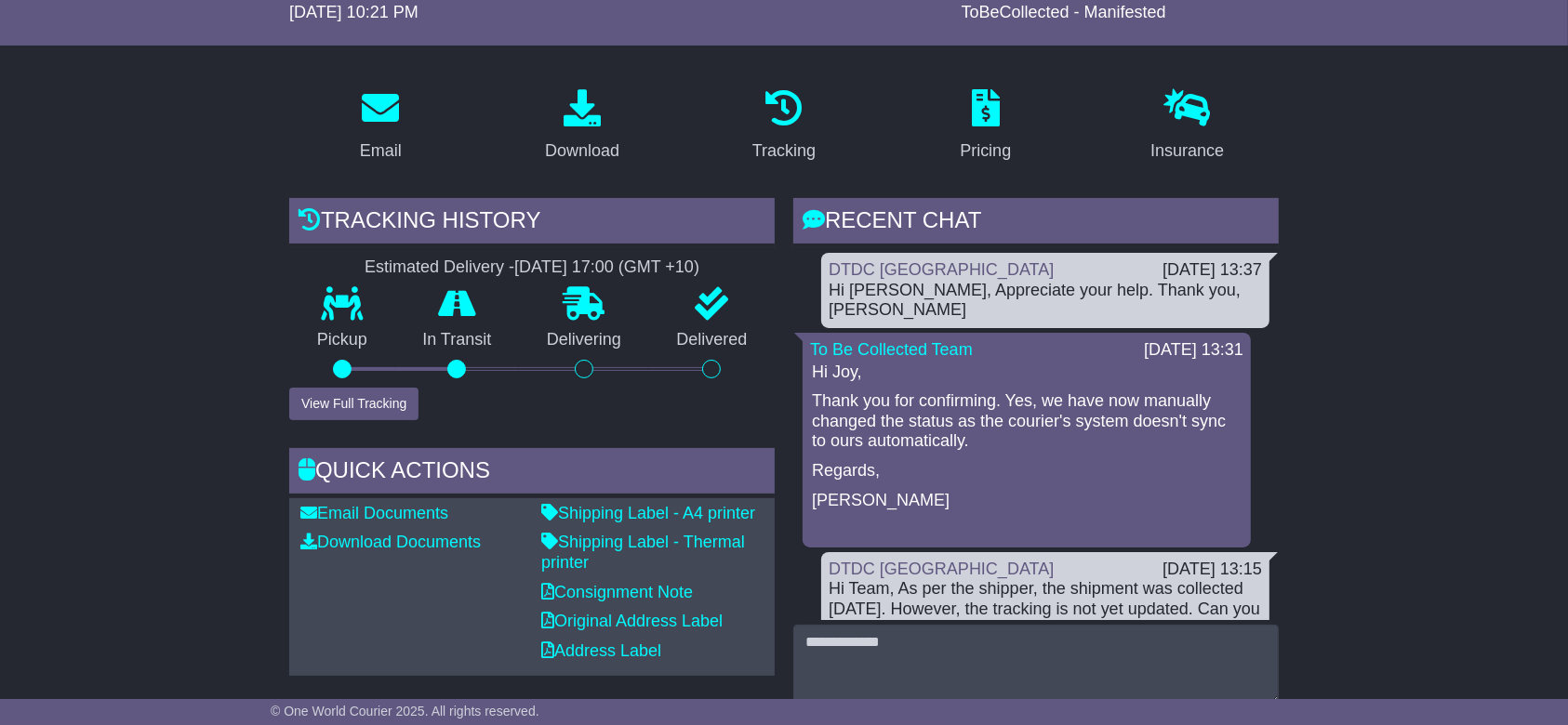
click at [964, 392] on p "Thank you for confirming. Yes, we have now manually changed the status as the c…" at bounding box center [1026, 421] width 430 height 60
click at [1055, 416] on p "Thank you for confirming. Yes, we have now manually changed the status as the c…" at bounding box center [1026, 421] width 430 height 60
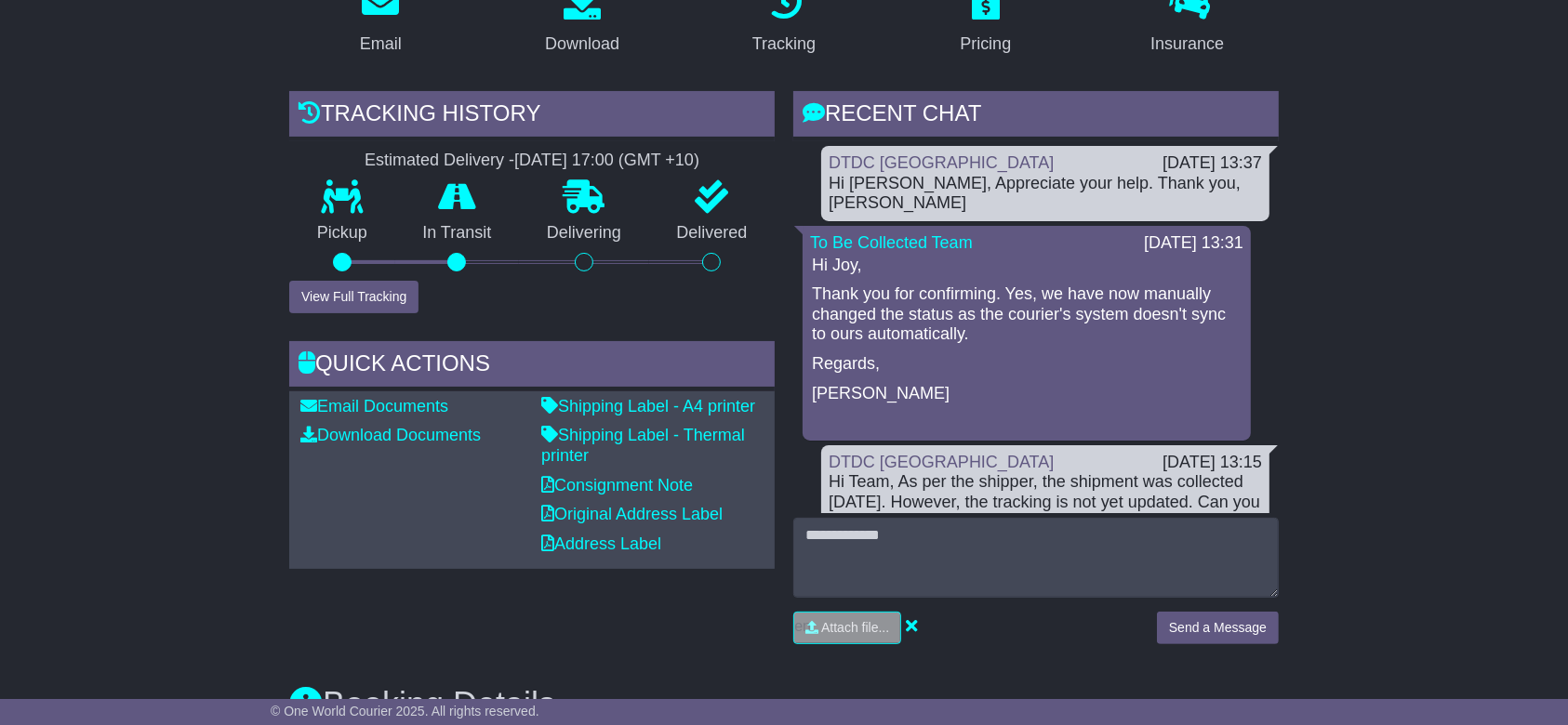
scroll to position [372, 0]
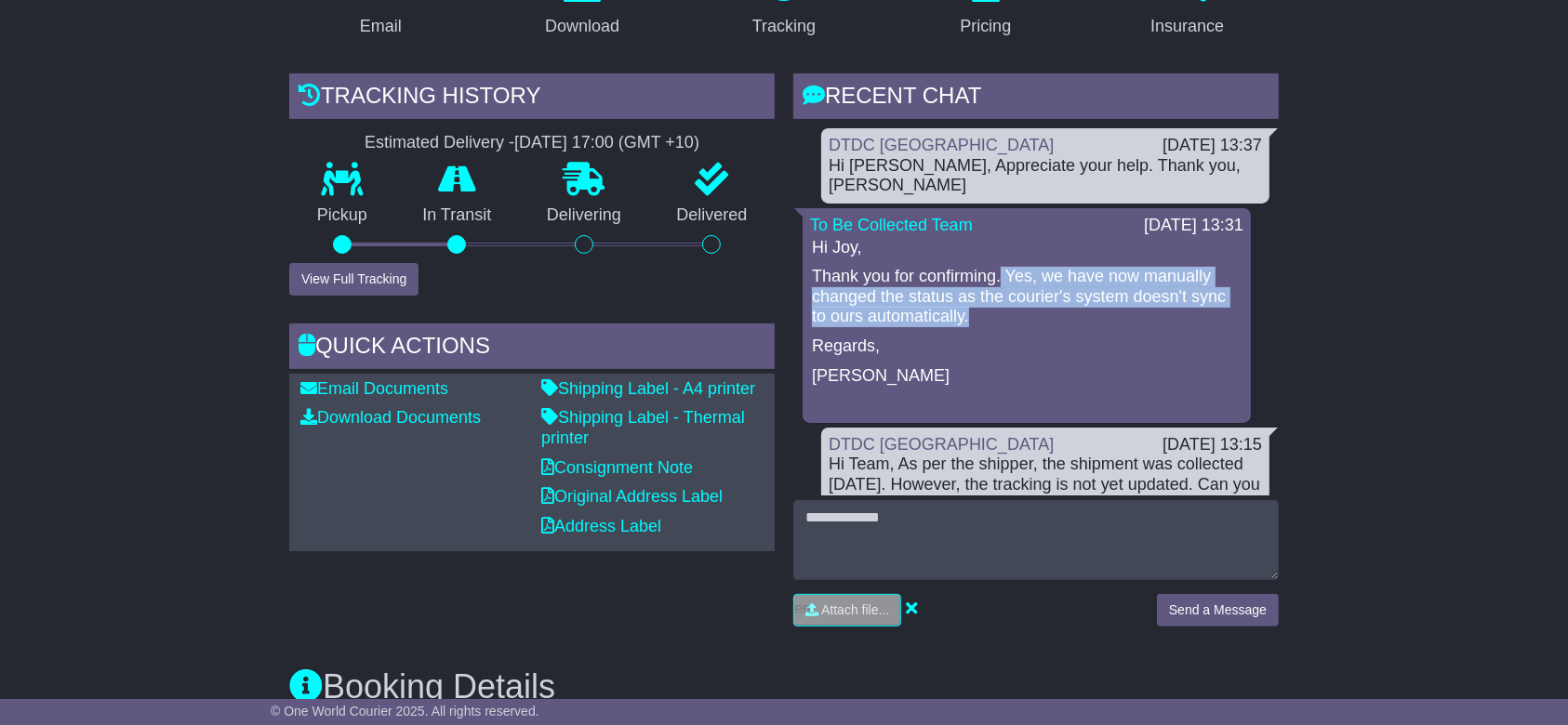
drag, startPoint x: 981, startPoint y: 294, endPoint x: 1002, endPoint y: 238, distance: 59.8
click at [1002, 238] on div "Hi [PERSON_NAME], Thank you for confirming. Yes, we have now manually changed t…" at bounding box center [1026, 327] width 433 height 178
copy p "Yes, we have now manually changed the status as the courier's system doesn't sy…"
